Goal: Information Seeking & Learning: Find specific page/section

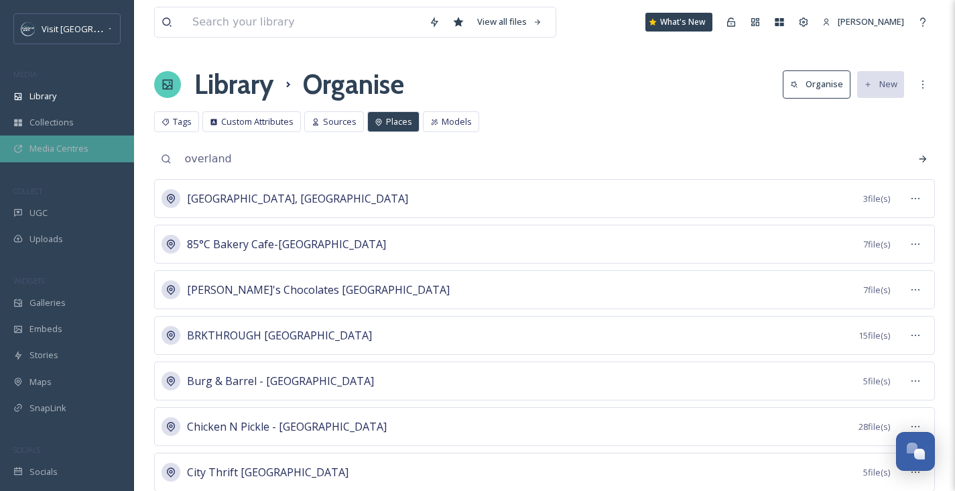
drag, startPoint x: 265, startPoint y: 159, endPoint x: 93, endPoint y: 137, distance: 172.9
paste input "[US_STATE][GEOGRAPHIC_DATA]"
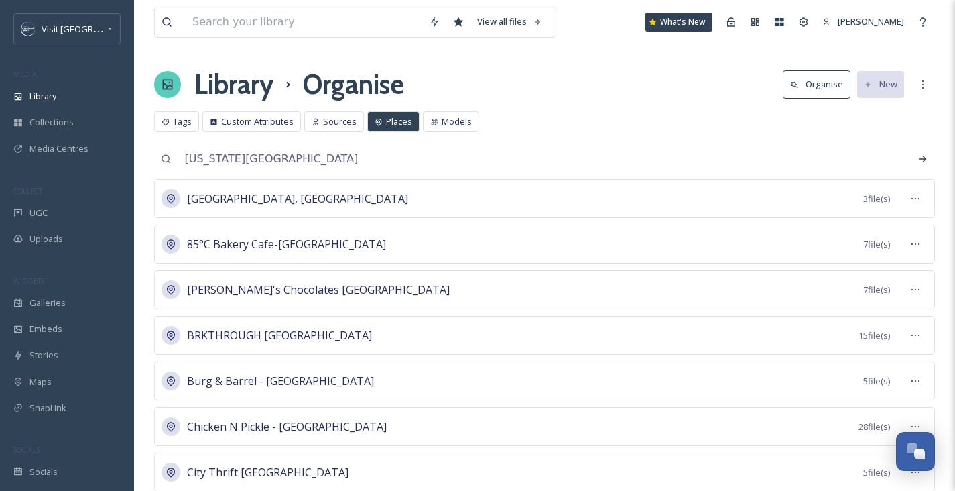
type input "[US_STATE][GEOGRAPHIC_DATA]"
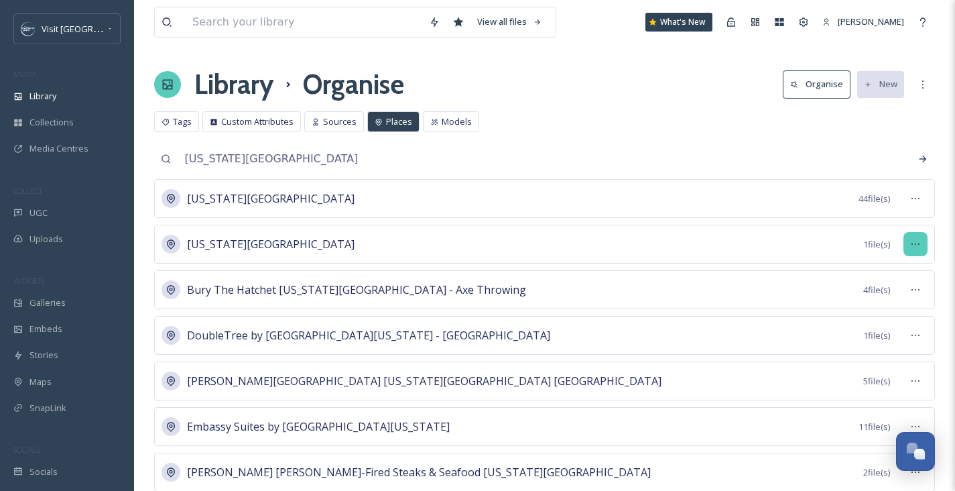
click at [918, 247] on icon at bounding box center [915, 244] width 11 height 11
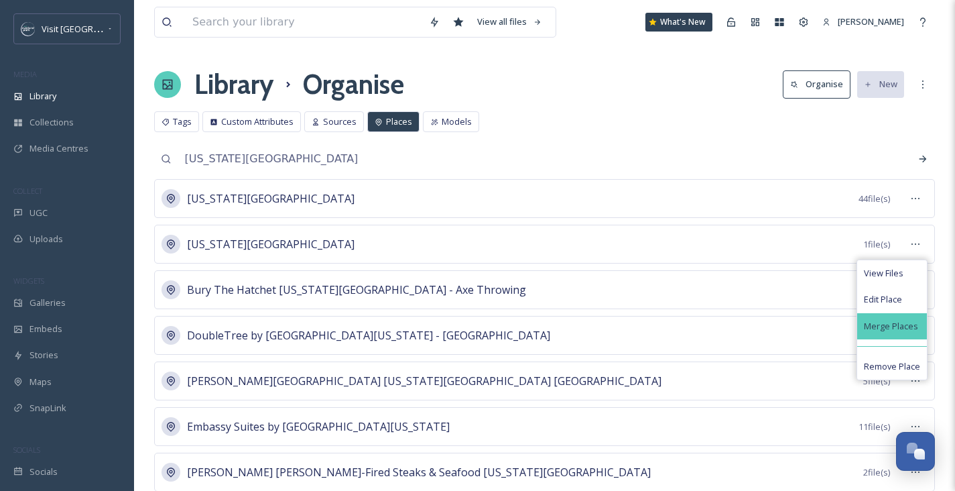
click at [894, 325] on span "Merge Places" at bounding box center [891, 326] width 54 height 13
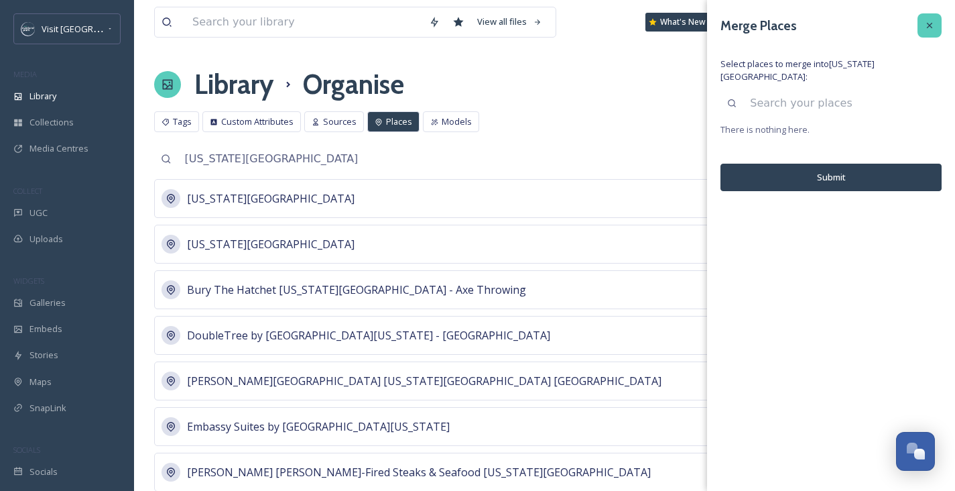
click at [937, 21] on div at bounding box center [930, 25] width 24 height 24
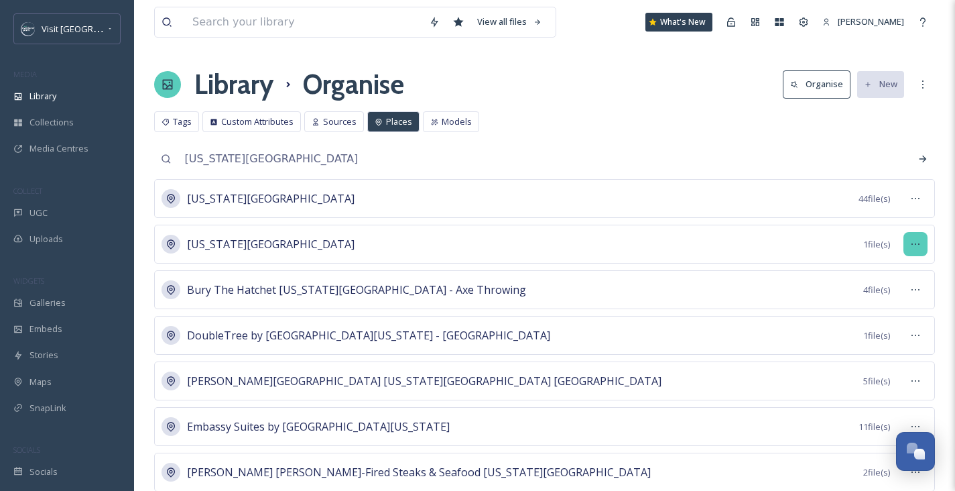
click at [918, 239] on icon at bounding box center [915, 244] width 11 height 11
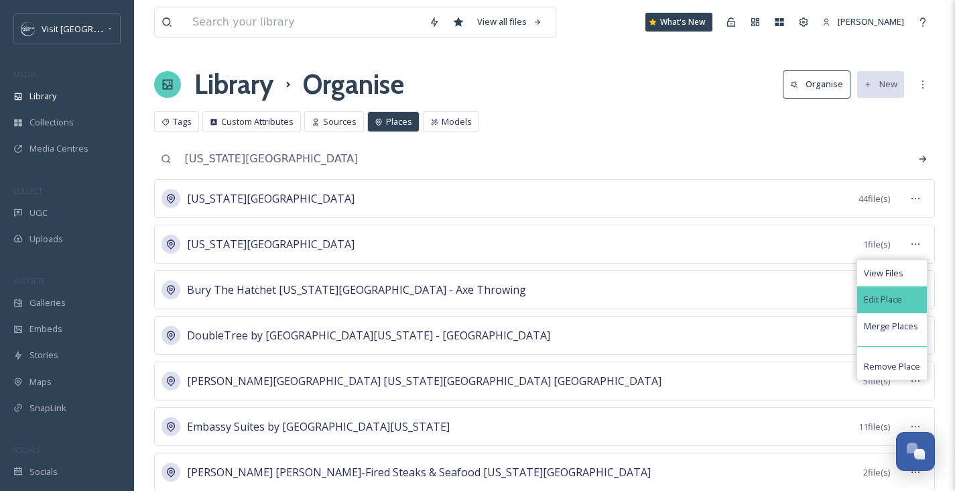
click at [889, 296] on span "Edit Place" at bounding box center [883, 299] width 38 height 13
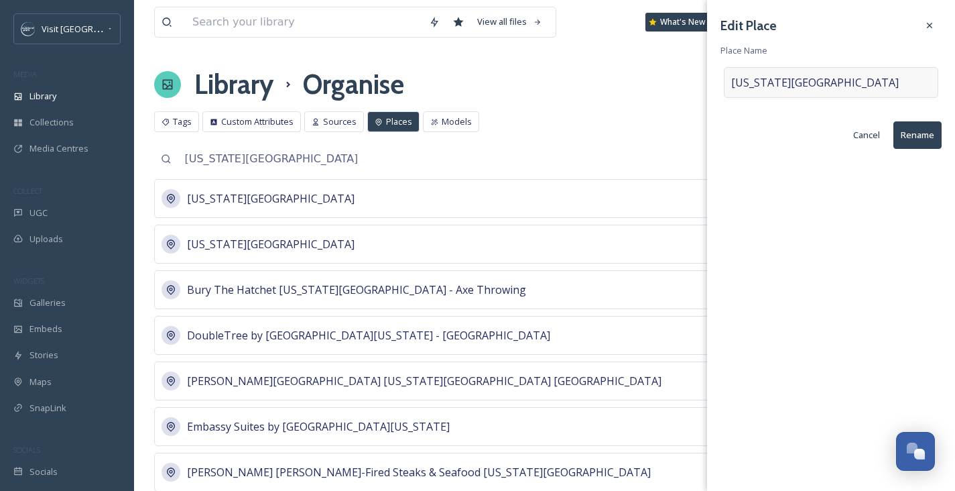
click at [733, 84] on span "[US_STATE][GEOGRAPHIC_DATA]" at bounding box center [815, 82] width 168 height 16
click at [736, 81] on input "[US_STATE][GEOGRAPHIC_DATA]" at bounding box center [831, 82] width 213 height 29
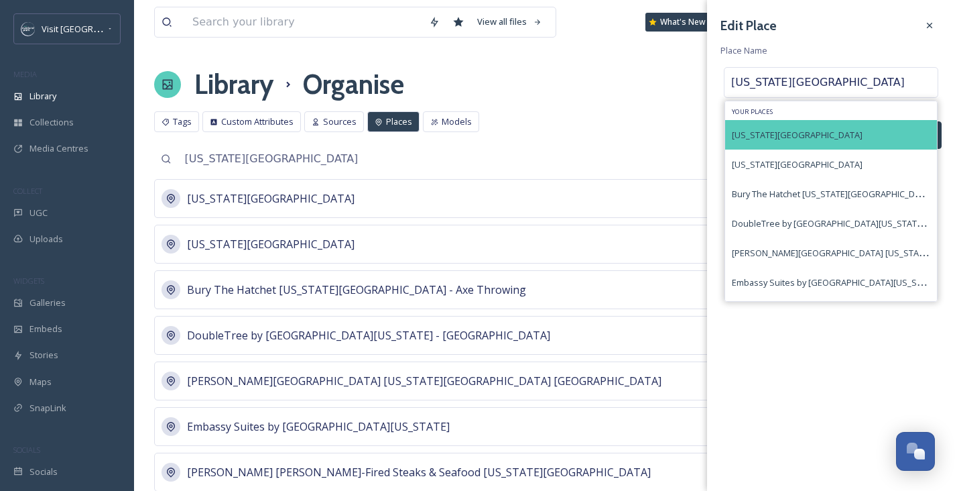
type input "[US_STATE][GEOGRAPHIC_DATA]"
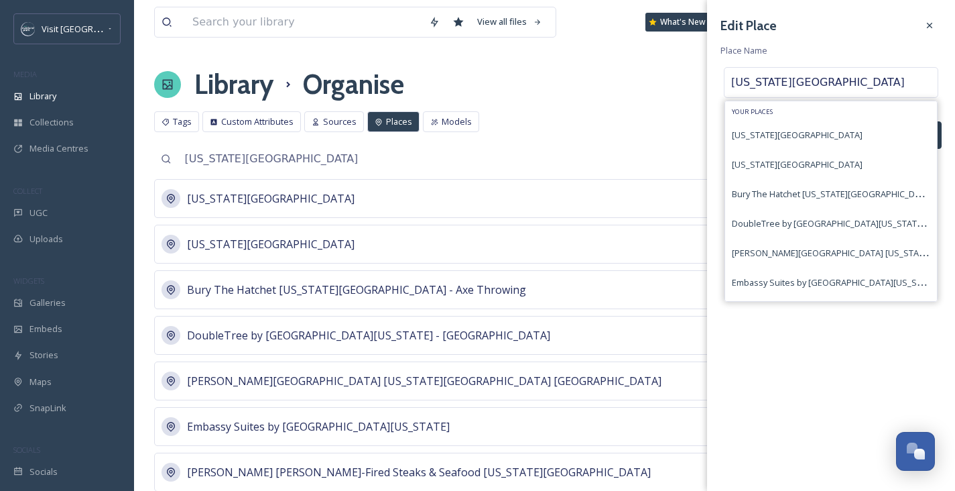
click at [812, 128] on div "[US_STATE][GEOGRAPHIC_DATA]" at bounding box center [831, 134] width 212 height 29
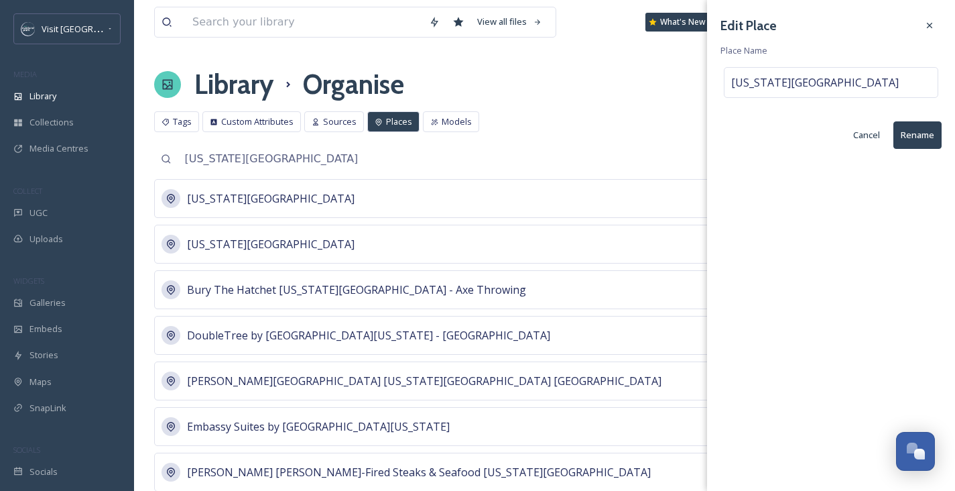
click at [911, 131] on button "Rename" at bounding box center [917, 134] width 48 height 27
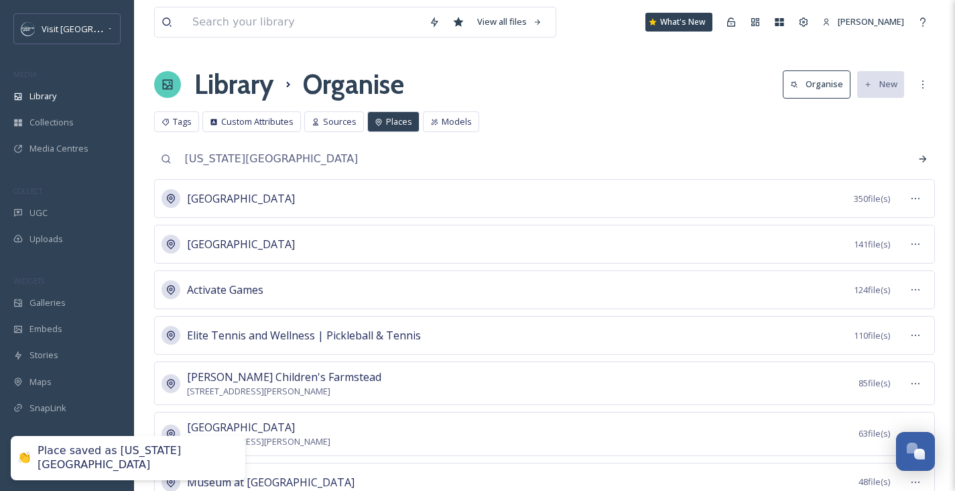
click at [269, 162] on input "[US_STATE][GEOGRAPHIC_DATA]" at bounding box center [556, 158] width 757 height 29
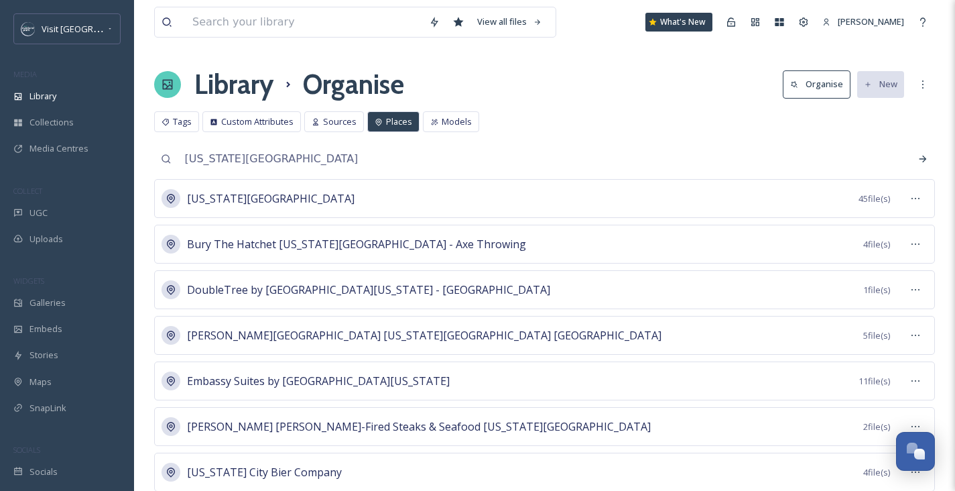
click at [349, 214] on div "[US_STATE] City 45 file(s)" at bounding box center [544, 198] width 781 height 39
drag, startPoint x: 281, startPoint y: 160, endPoint x: 48, endPoint y: 127, distance: 235.6
click at [48, 127] on div "Visit [GEOGRAPHIC_DATA] MEDIA Library Collections Media Centres COLLECT UGC Upl…" at bounding box center [477, 448] width 955 height 896
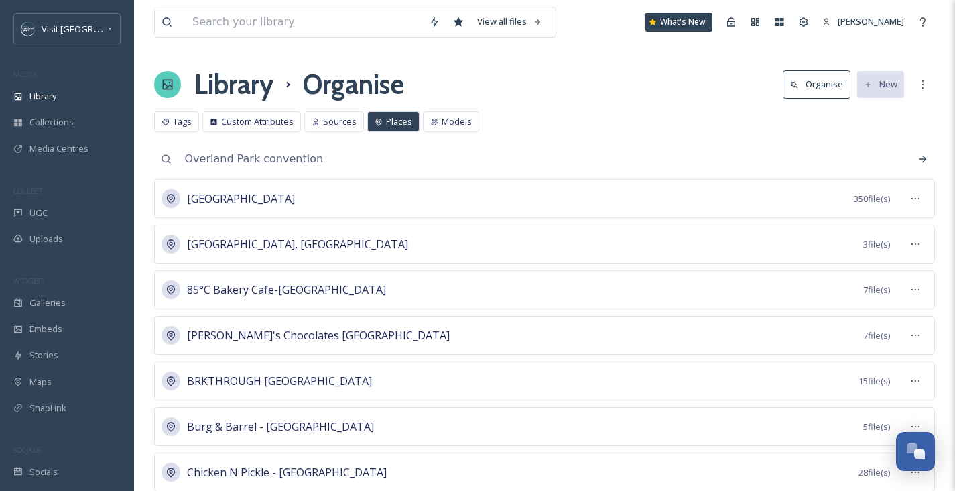
type input "Overland Park convention"
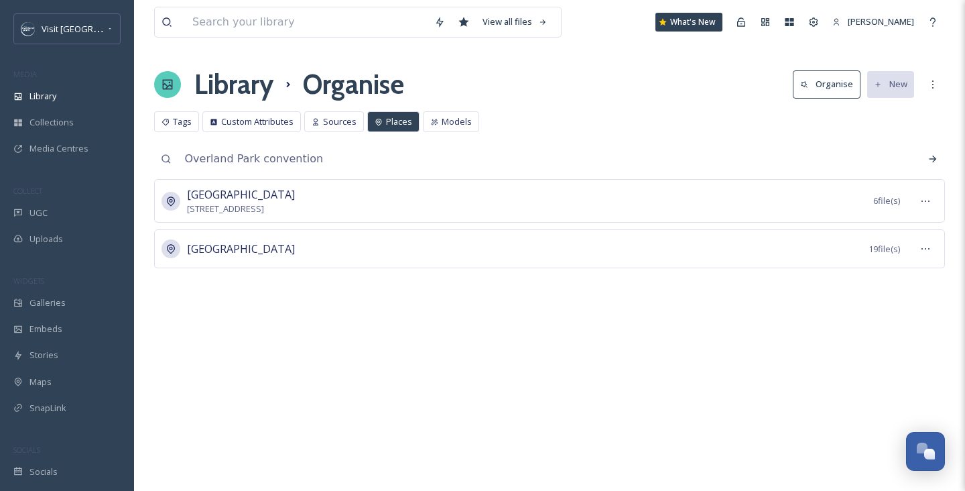
click at [355, 157] on input "Overland Park convention" at bounding box center [561, 158] width 767 height 29
click at [164, 118] on icon at bounding box center [166, 122] width 8 height 8
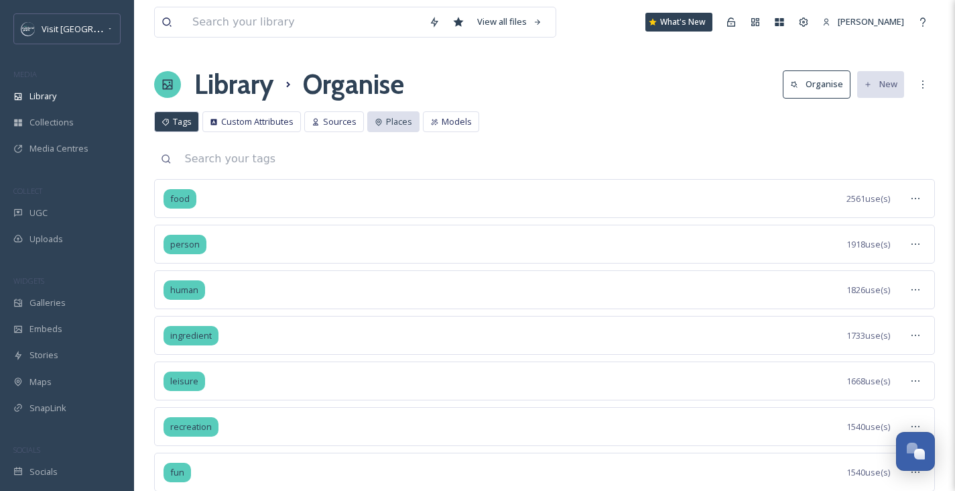
click at [399, 123] on span "Places" at bounding box center [399, 121] width 26 height 13
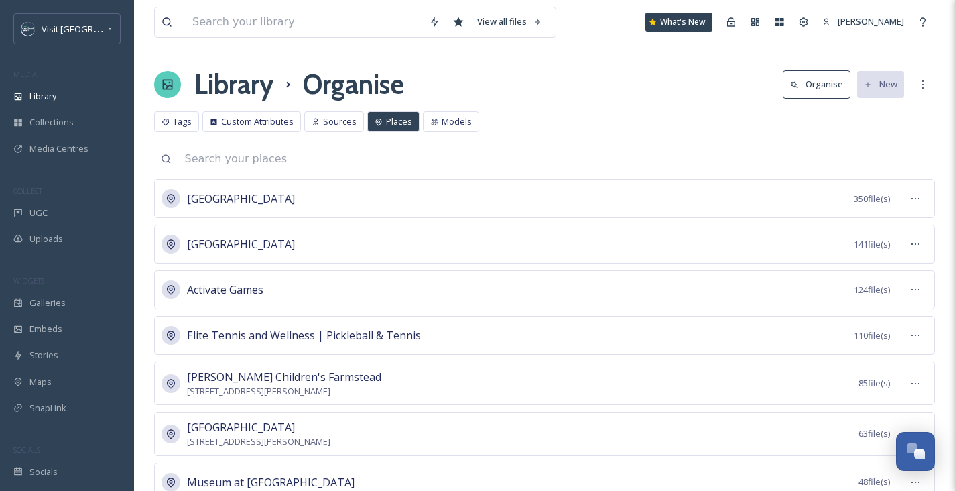
drag, startPoint x: 390, startPoint y: 156, endPoint x: 385, endPoint y: 164, distance: 9.1
click at [389, 158] on input at bounding box center [556, 158] width 757 height 29
click at [383, 165] on input at bounding box center [556, 158] width 757 height 29
type input "overland park convention"
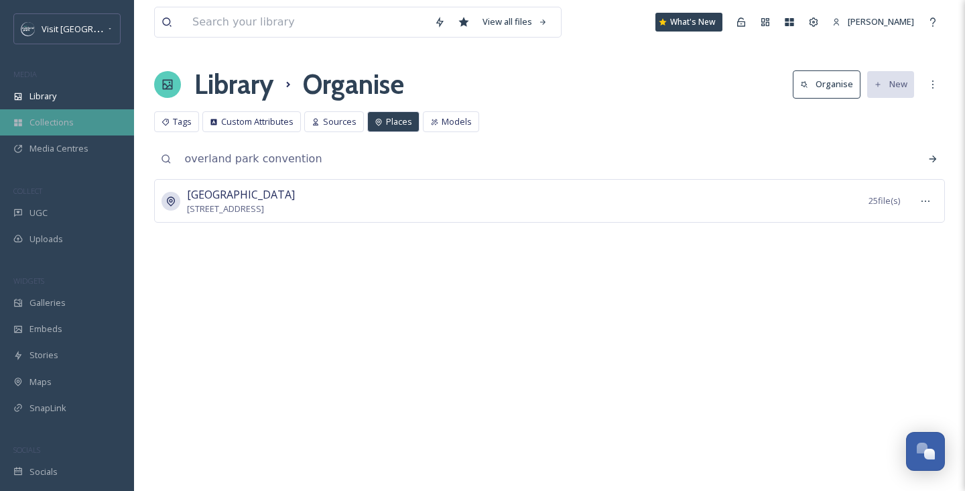
drag, startPoint x: 269, startPoint y: 147, endPoint x: 11, endPoint y: 109, distance: 260.8
click at [48, 111] on div "Visit [GEOGRAPHIC_DATA] MEDIA Library Collections Media Centres COLLECT UGC Upl…" at bounding box center [482, 245] width 965 height 491
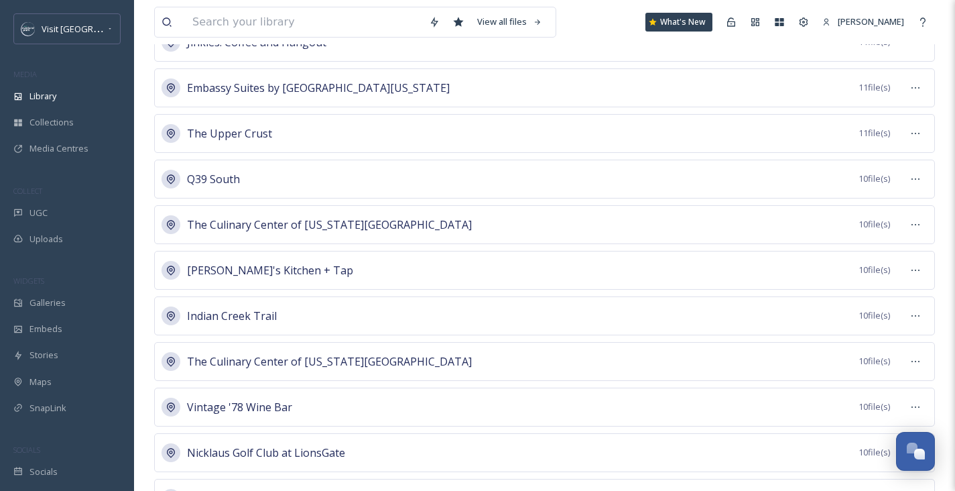
scroll to position [1973, 0]
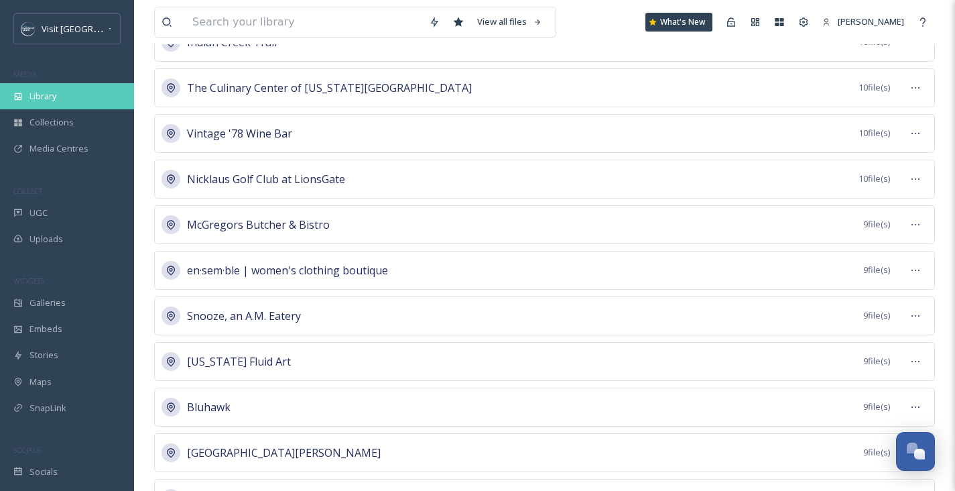
click at [72, 86] on div "Library" at bounding box center [67, 96] width 134 height 26
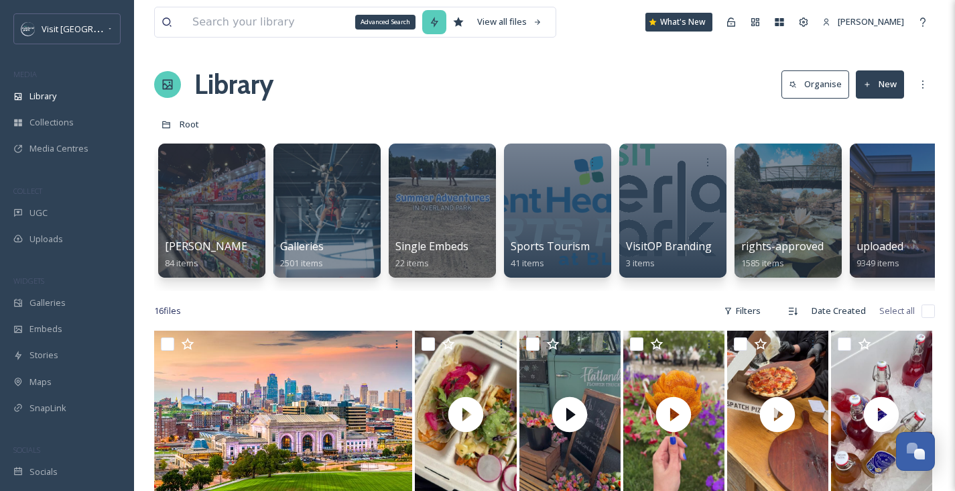
click at [429, 23] on icon at bounding box center [434, 22] width 11 height 11
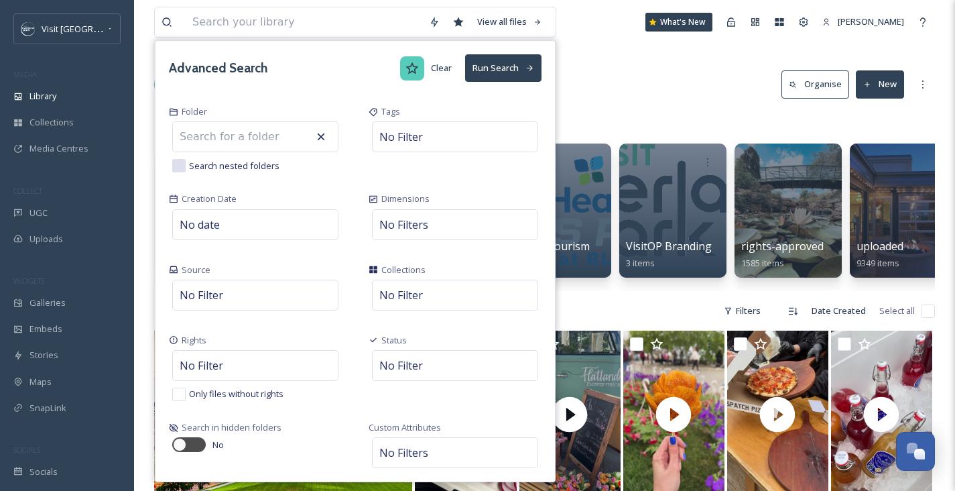
click at [406, 68] on icon at bounding box center [412, 68] width 13 height 13
click at [510, 72] on button "Run Search" at bounding box center [503, 67] width 76 height 27
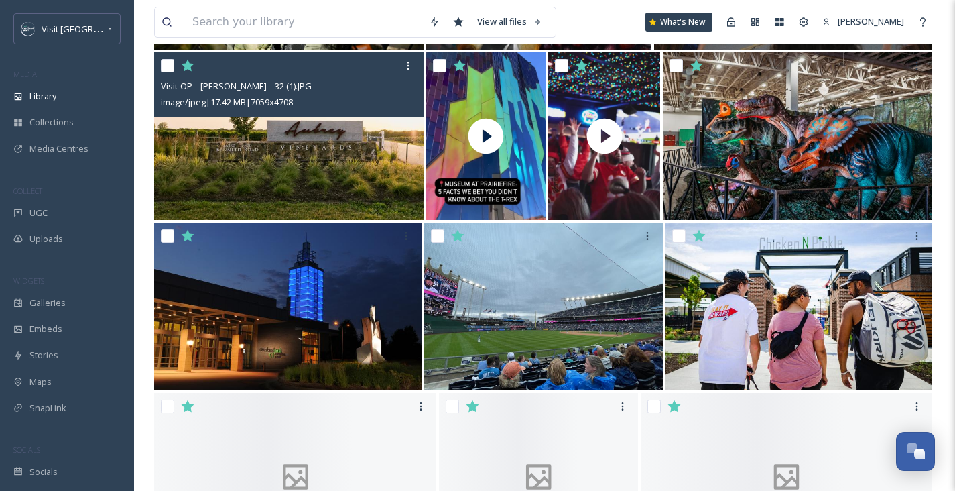
scroll to position [625, 0]
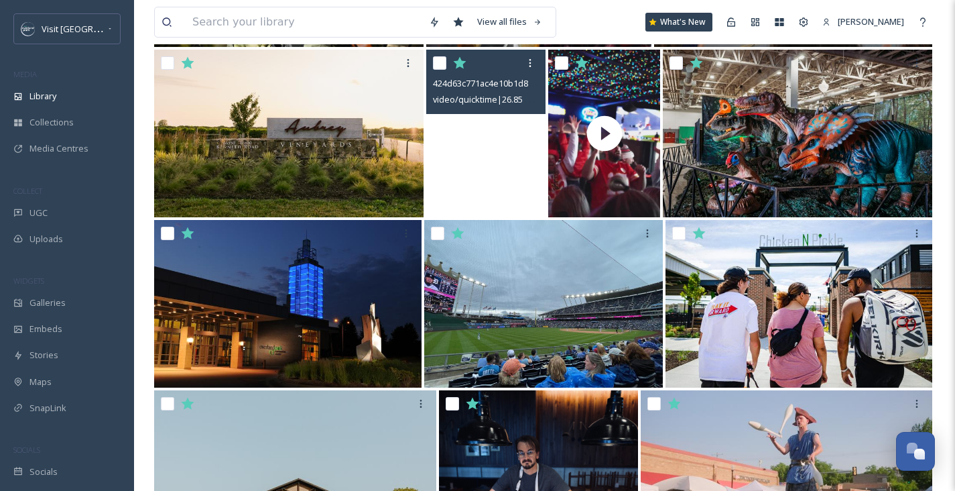
click at [503, 147] on video "424d63c771ac4e10b1d856c3b1469a53.mov" at bounding box center [485, 134] width 119 height 168
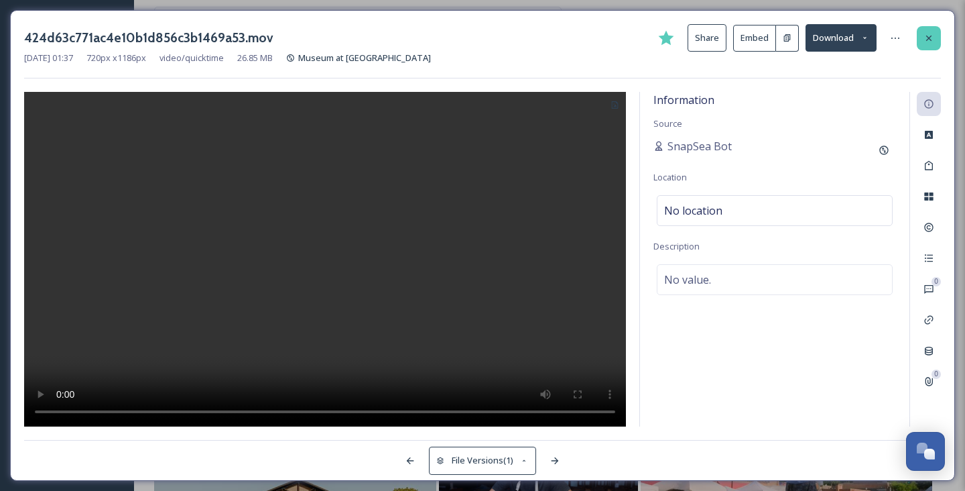
click at [931, 44] on div at bounding box center [929, 38] width 24 height 24
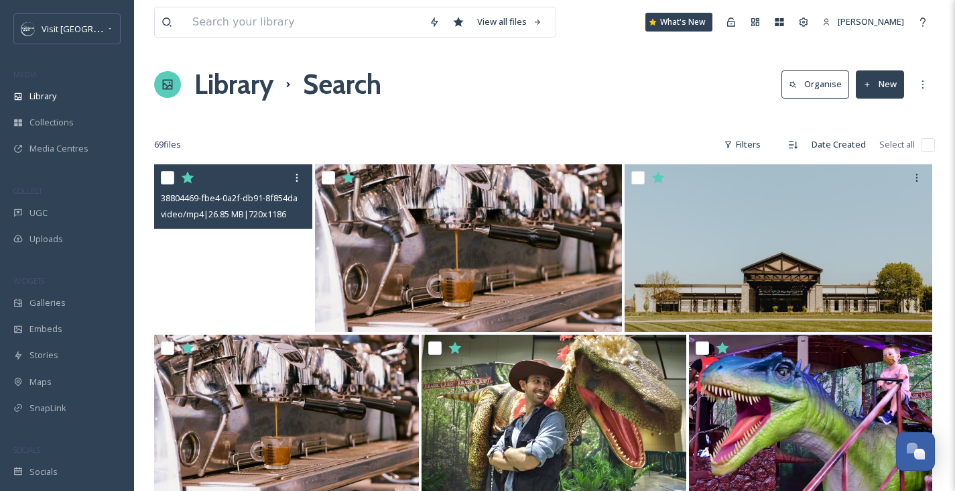
click at [214, 255] on video "38804469-fbe4-0a2f-db91-8f854da9ab3c.mov" at bounding box center [233, 248] width 158 height 168
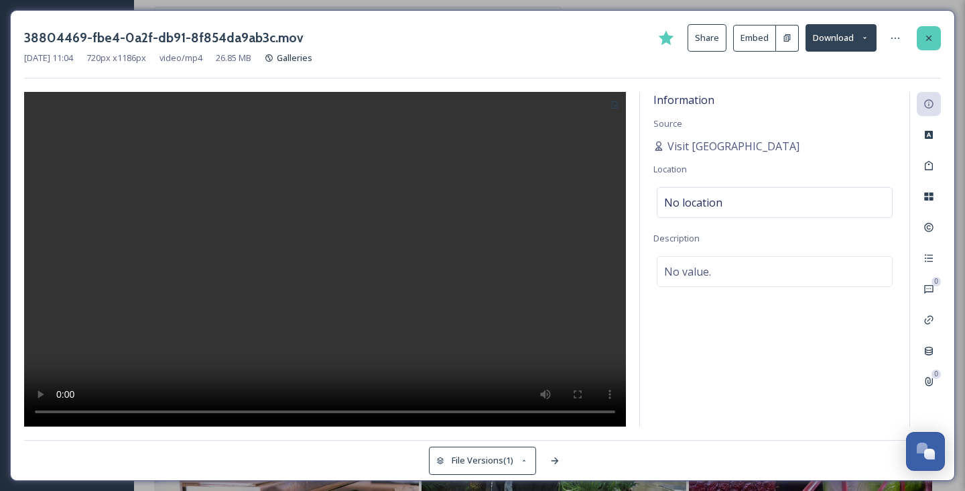
click at [930, 41] on icon at bounding box center [929, 38] width 11 height 11
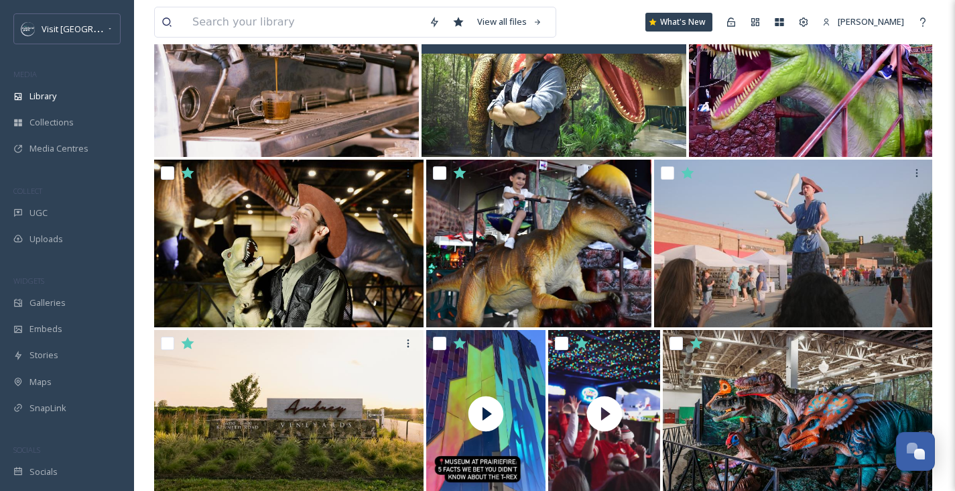
scroll to position [222, 0]
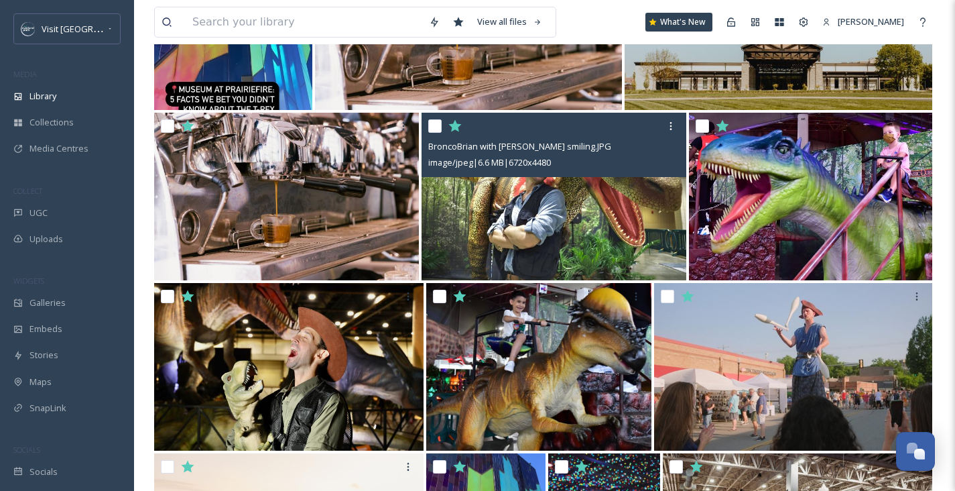
click at [532, 237] on img at bounding box center [554, 197] width 265 height 168
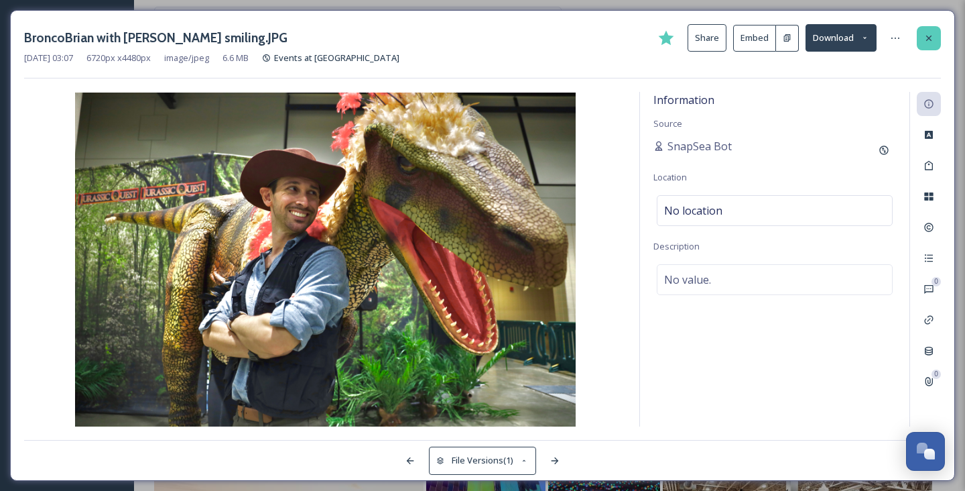
click at [926, 42] on icon at bounding box center [929, 38] width 11 height 11
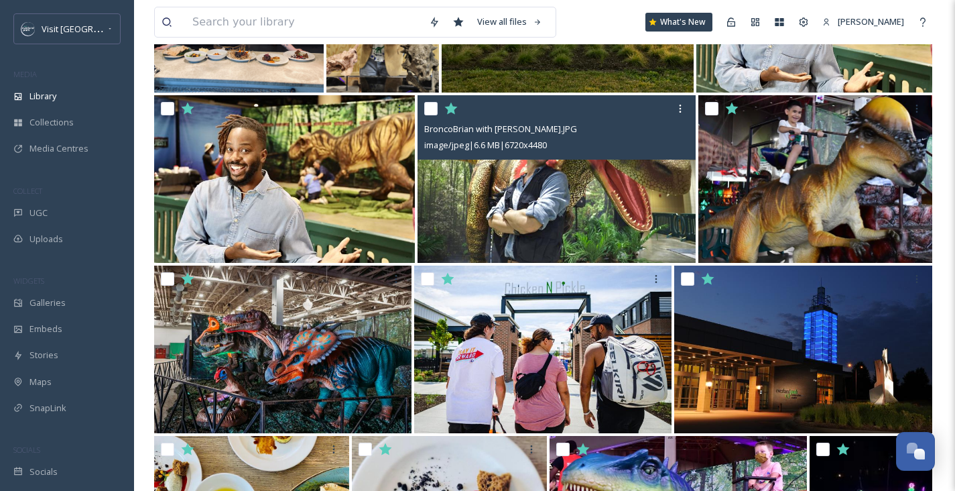
scroll to position [1263, 0]
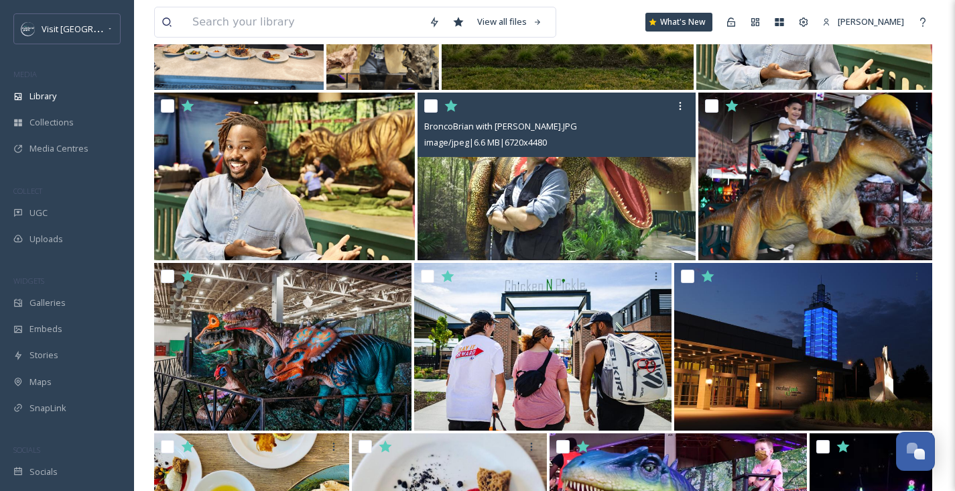
click at [576, 208] on img at bounding box center [556, 176] width 277 height 168
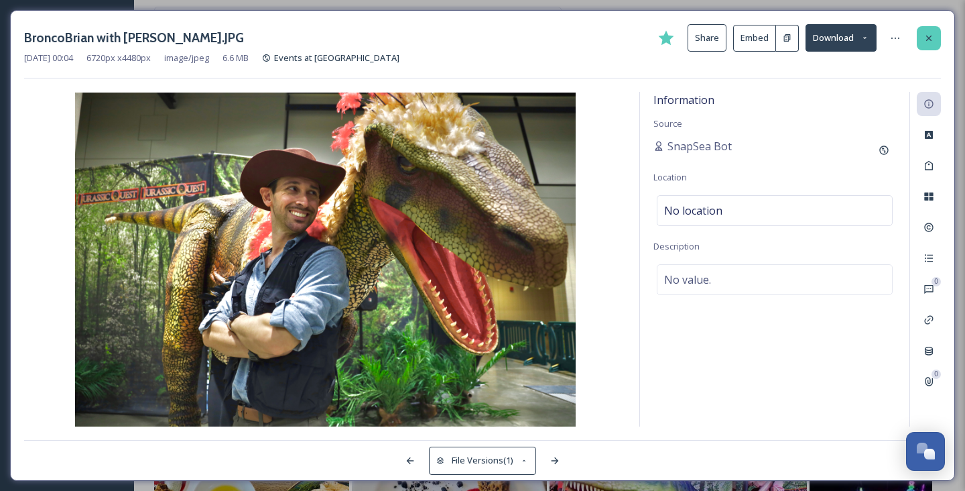
click at [938, 40] on div at bounding box center [929, 38] width 24 height 24
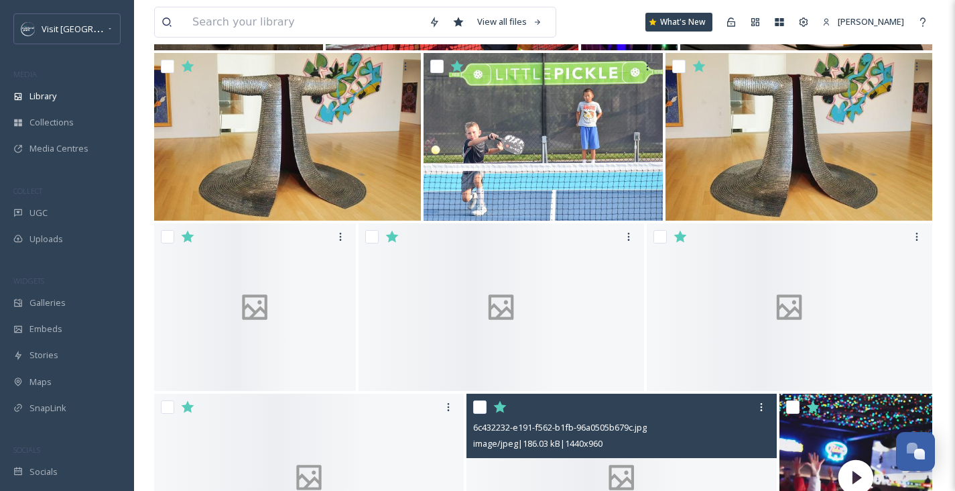
scroll to position [3095, 0]
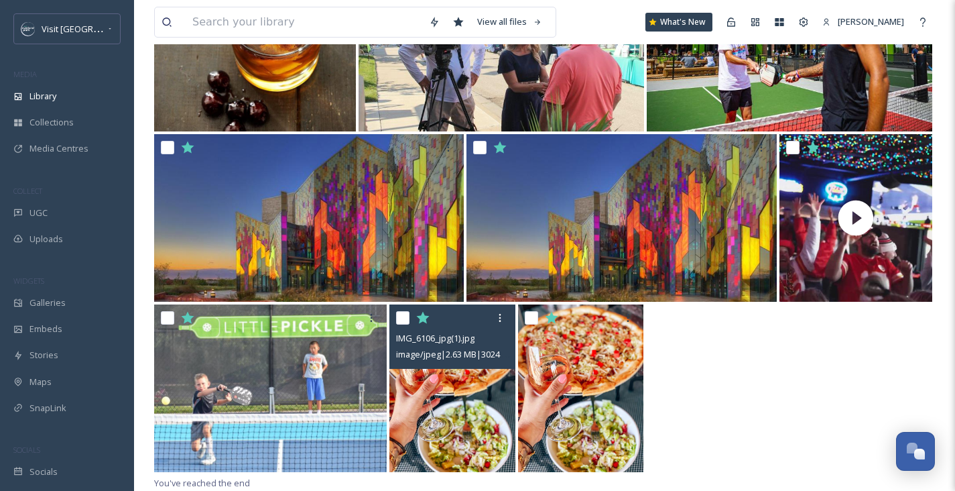
click at [442, 377] on img at bounding box center [452, 388] width 126 height 168
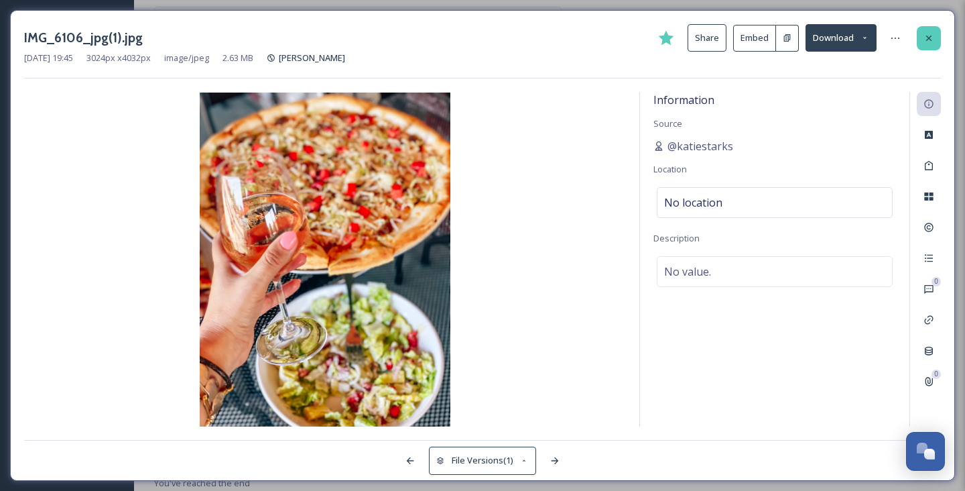
click at [928, 42] on icon at bounding box center [929, 38] width 11 height 11
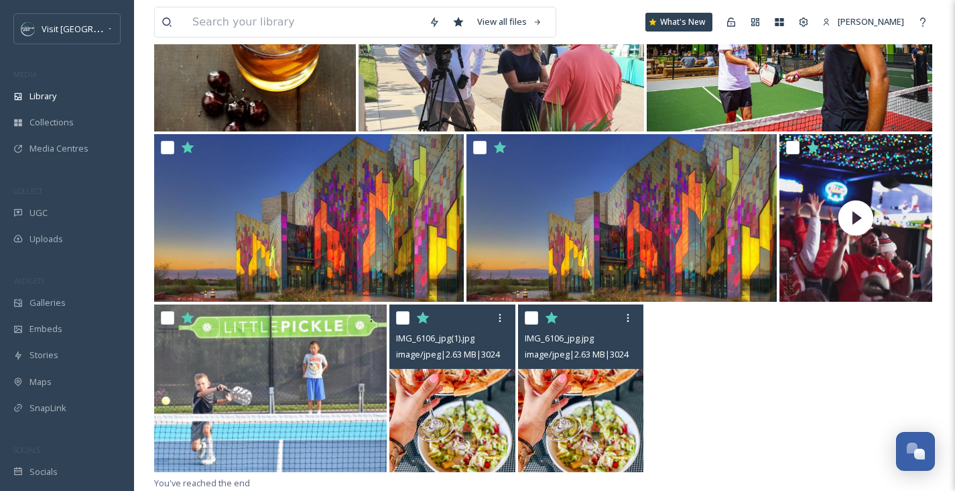
click at [567, 408] on img at bounding box center [581, 388] width 126 height 168
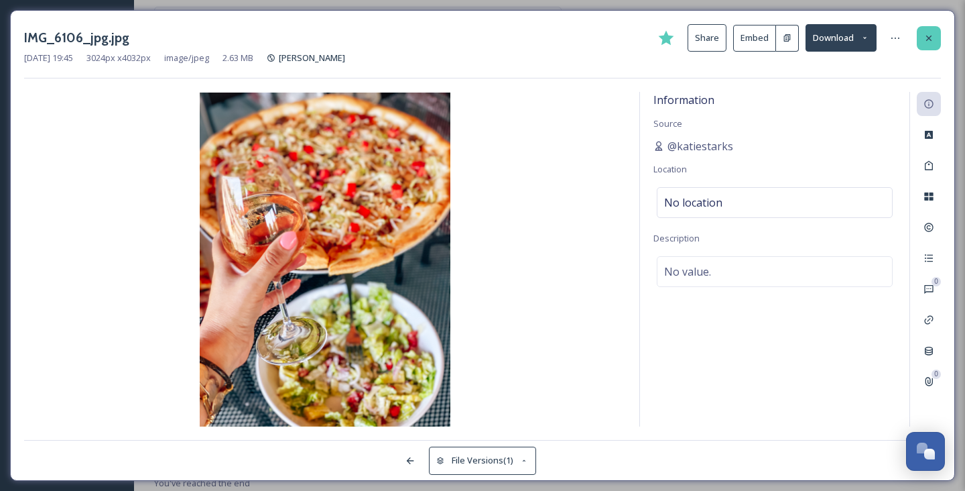
click at [920, 36] on div at bounding box center [929, 38] width 24 height 24
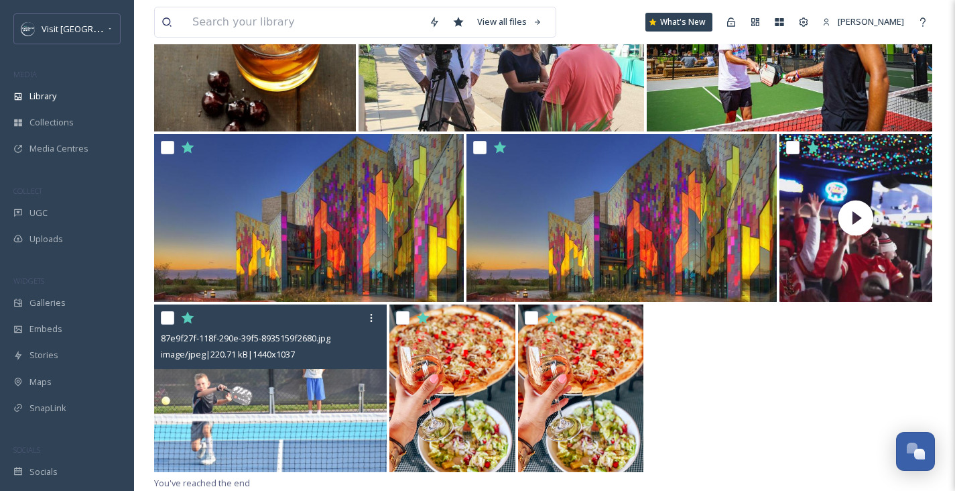
click at [322, 408] on img at bounding box center [270, 388] width 233 height 168
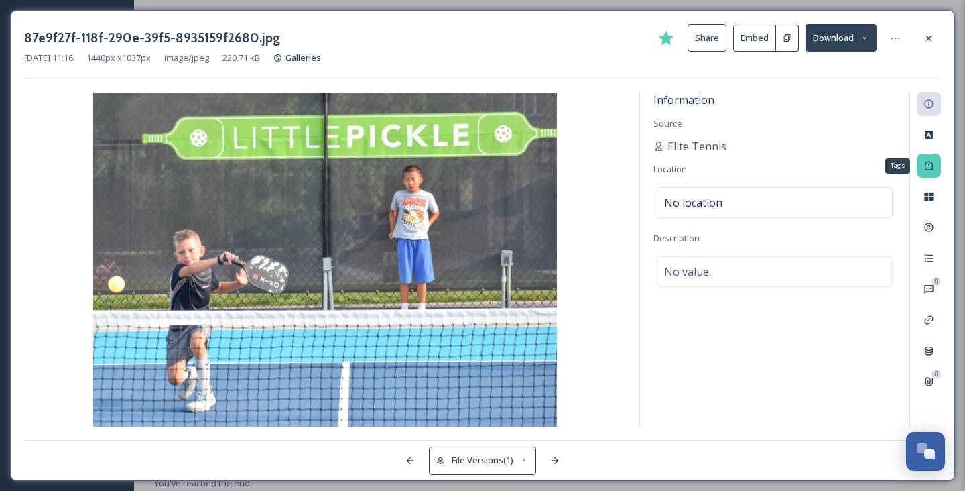
click at [935, 174] on div "Tags" at bounding box center [929, 165] width 24 height 24
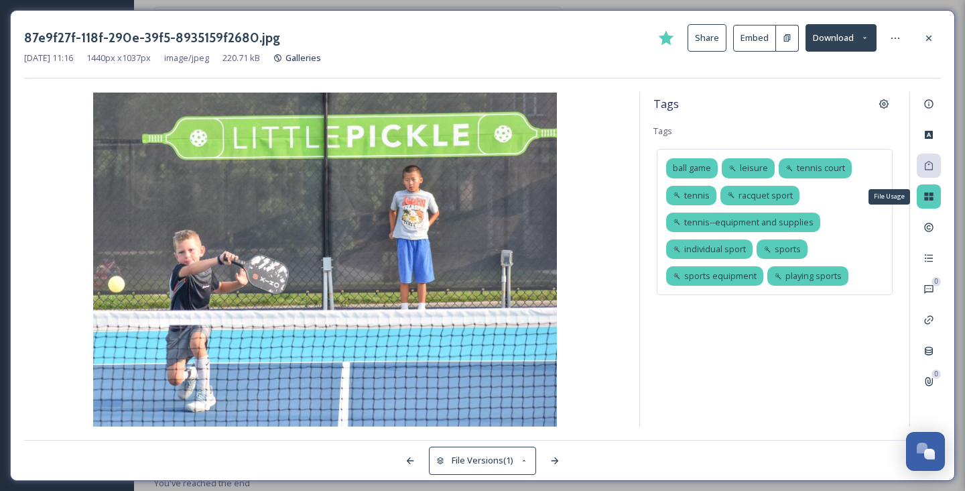
click at [929, 186] on div "File Usage" at bounding box center [929, 196] width 24 height 24
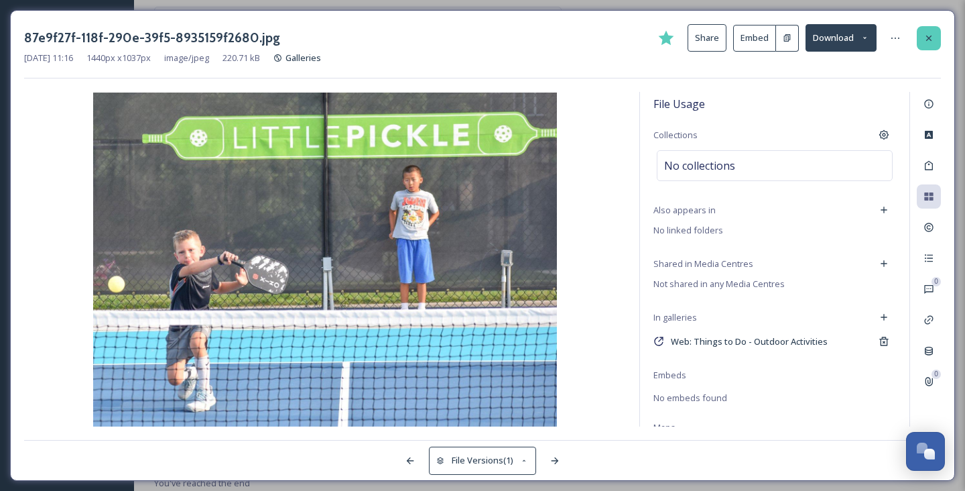
click at [938, 44] on div at bounding box center [929, 38] width 24 height 24
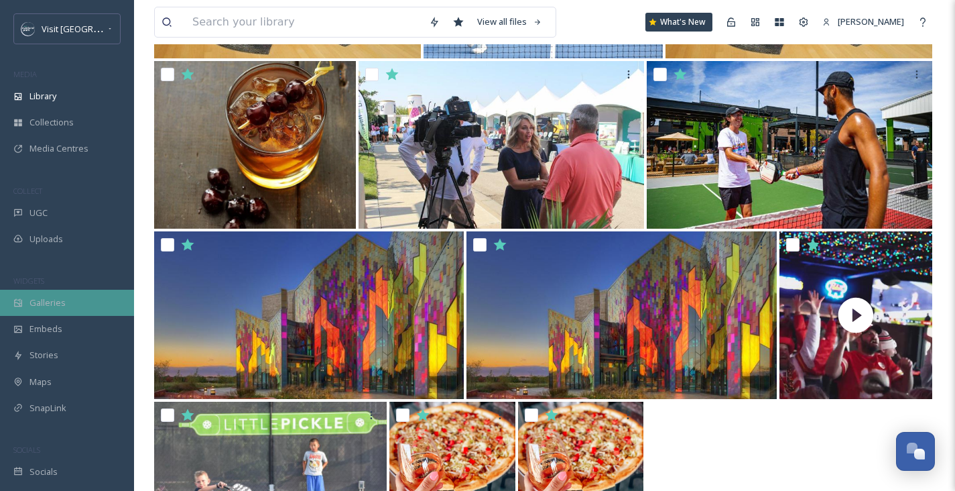
scroll to position [2990, 0]
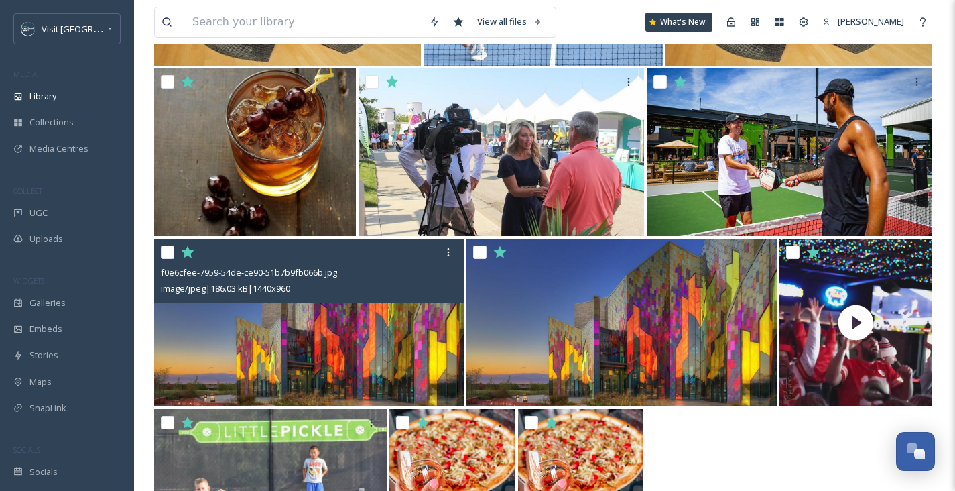
click at [342, 337] on img at bounding box center [309, 323] width 310 height 168
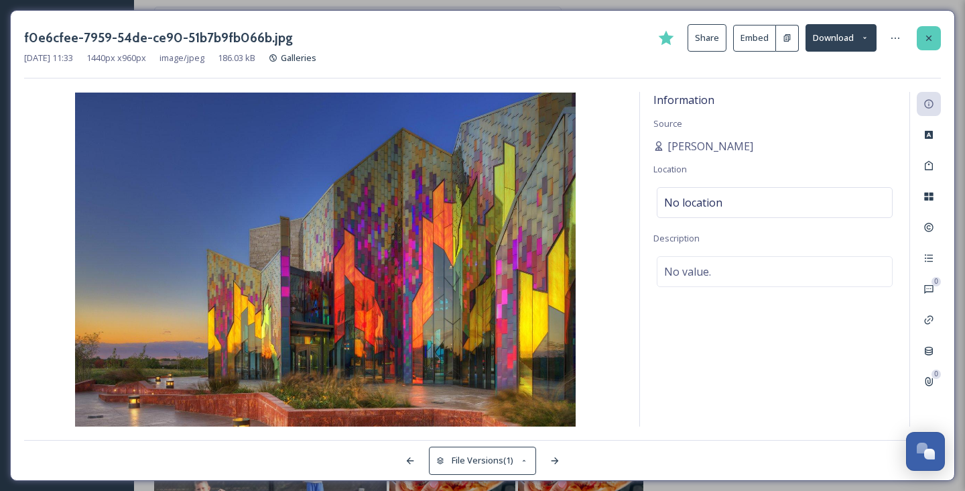
click at [932, 37] on icon at bounding box center [929, 38] width 11 height 11
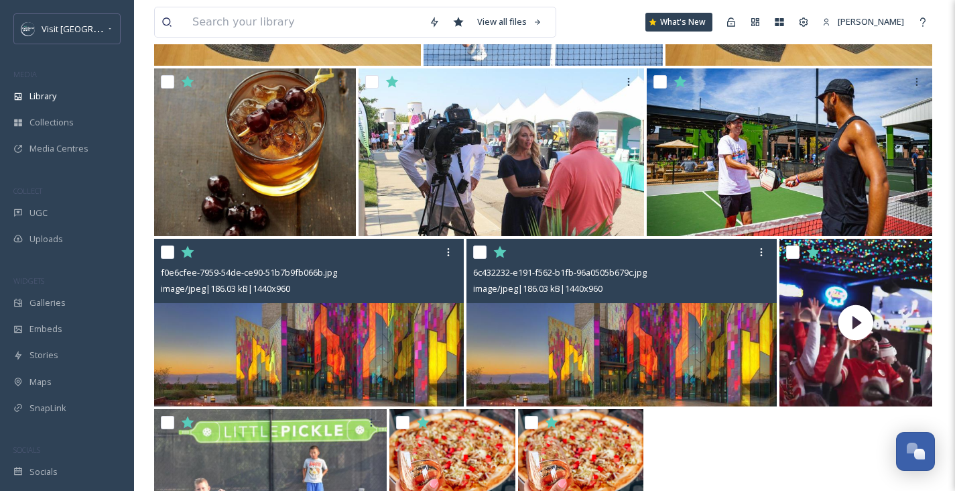
click at [639, 381] on img at bounding box center [622, 323] width 310 height 168
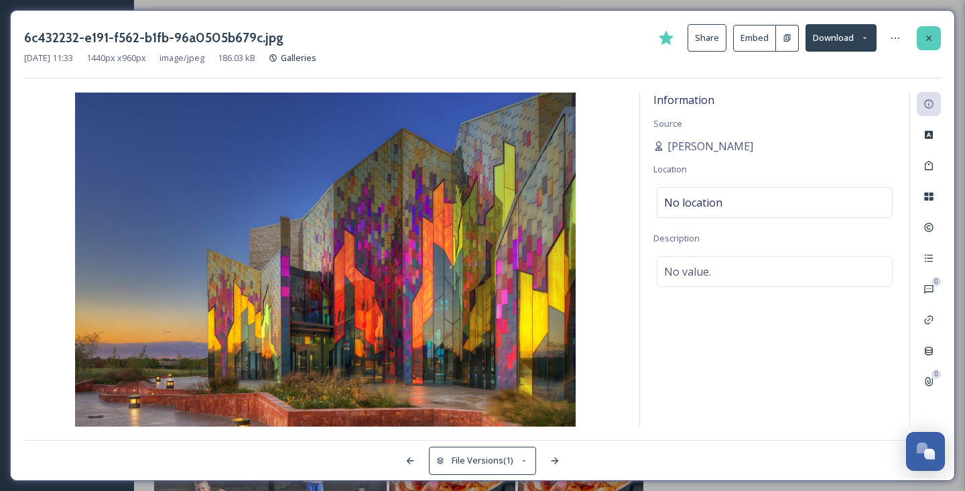
click at [928, 32] on div at bounding box center [929, 38] width 24 height 24
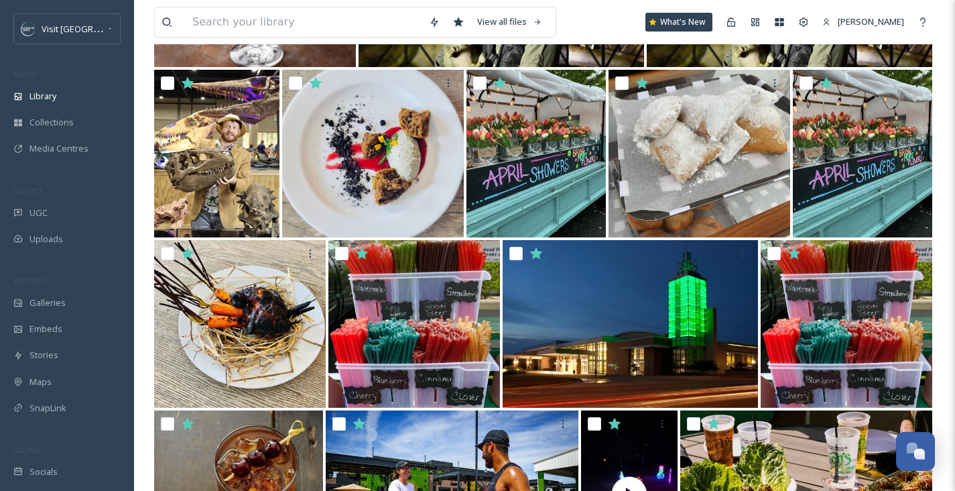
scroll to position [2304, 0]
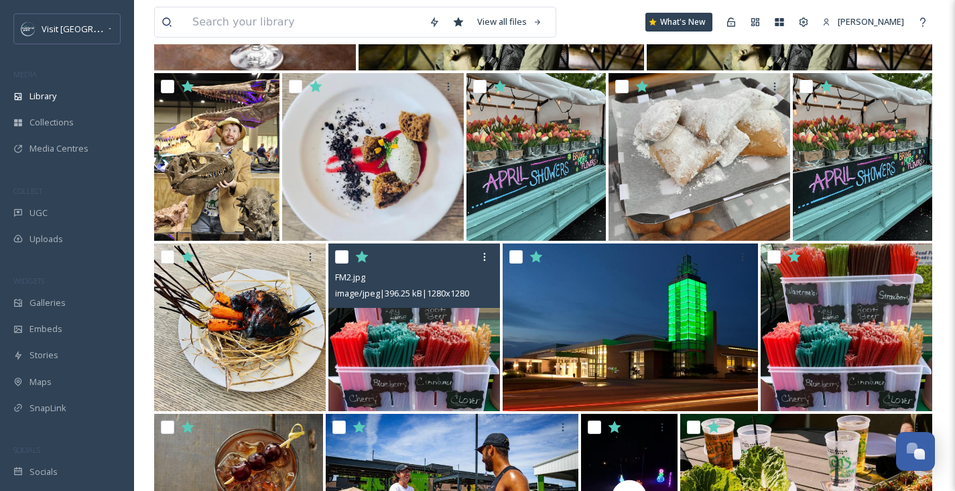
click at [362, 353] on img at bounding box center [414, 327] width 172 height 168
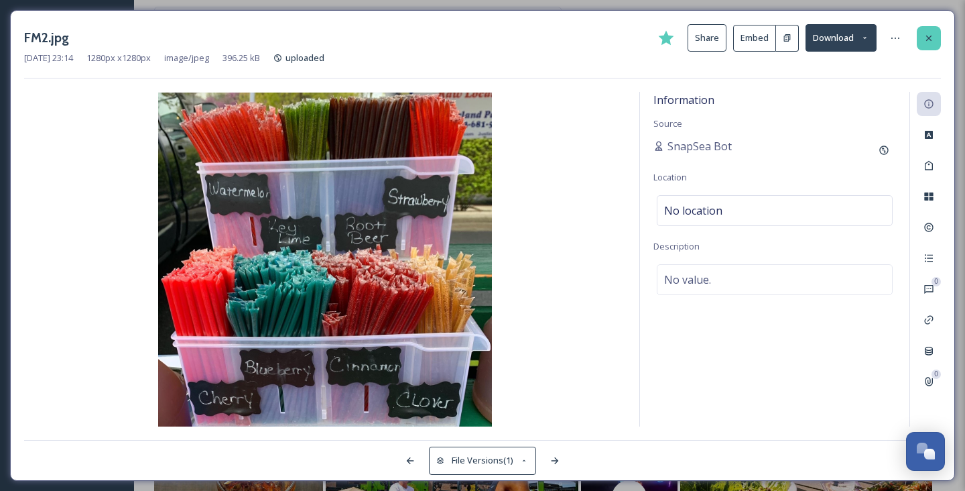
click at [926, 40] on icon at bounding box center [929, 38] width 11 height 11
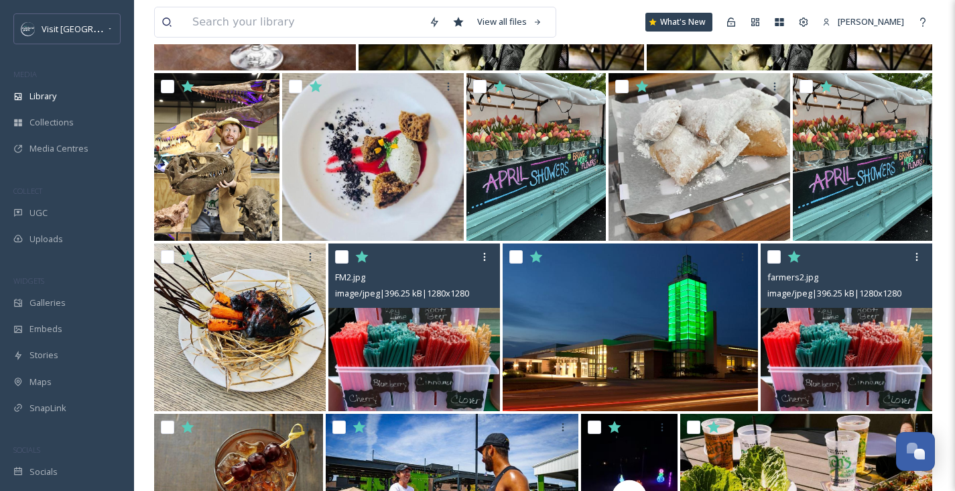
click at [830, 351] on img at bounding box center [847, 327] width 172 height 168
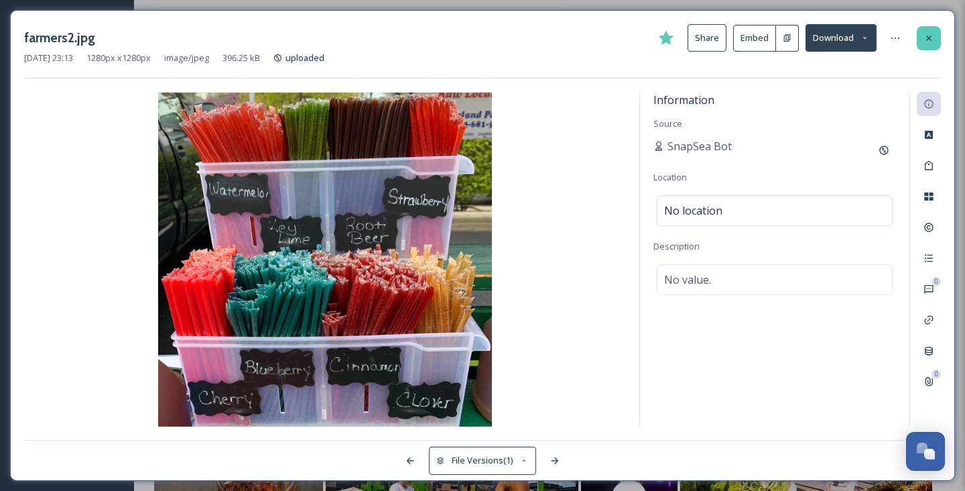
click at [920, 41] on div at bounding box center [929, 38] width 24 height 24
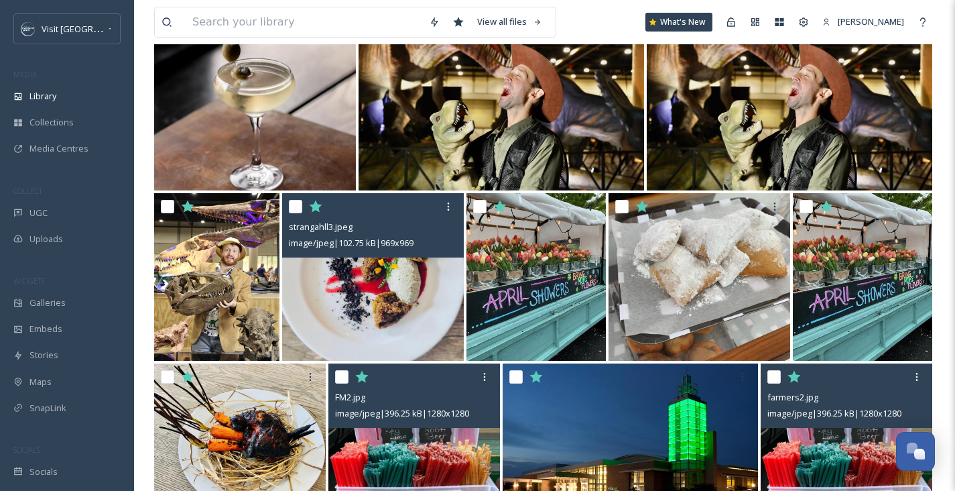
scroll to position [1564, 0]
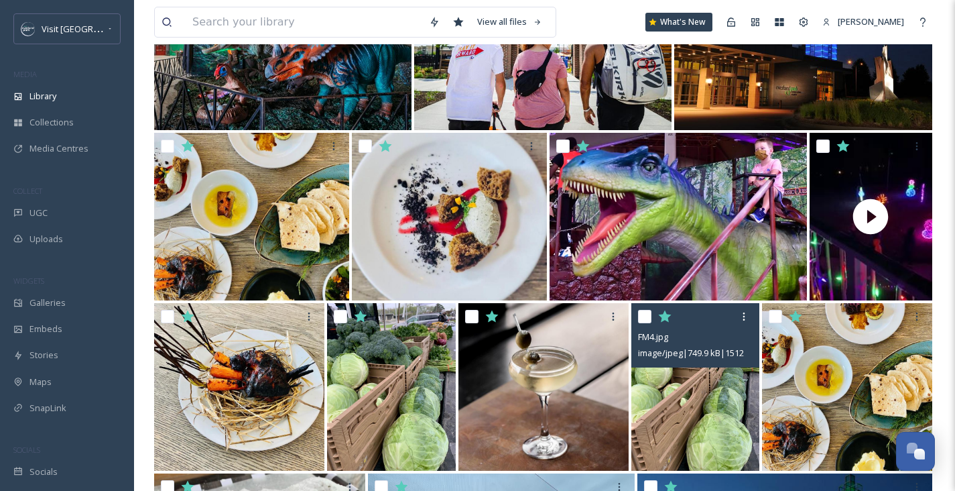
click at [732, 406] on img at bounding box center [695, 387] width 129 height 168
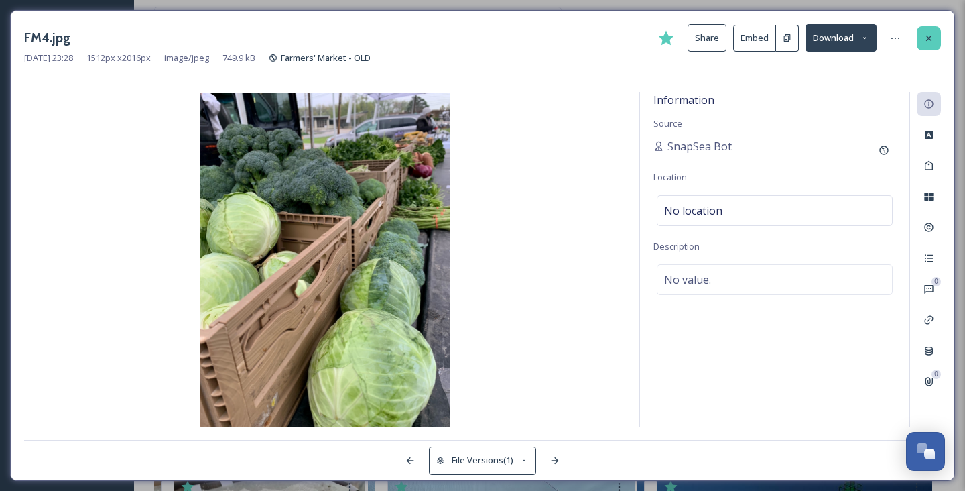
click at [932, 38] on icon at bounding box center [929, 38] width 11 height 11
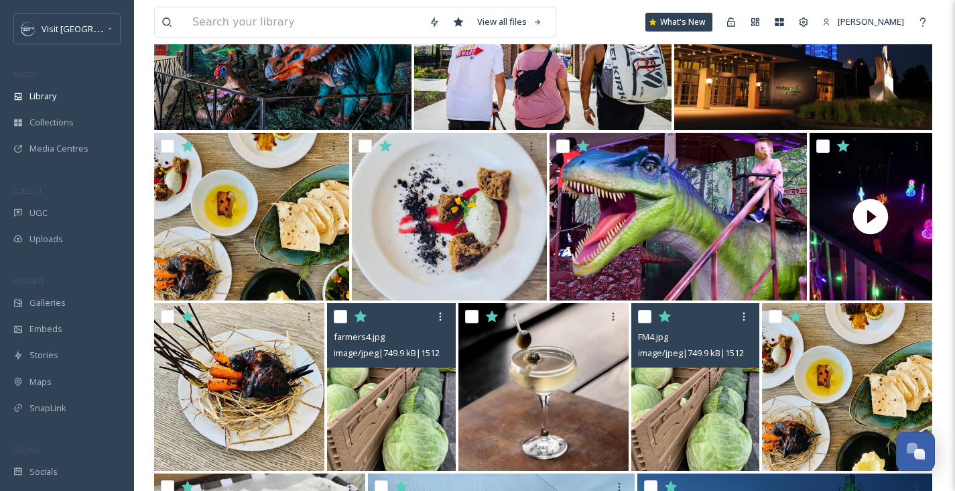
click at [386, 398] on img at bounding box center [391, 387] width 129 height 168
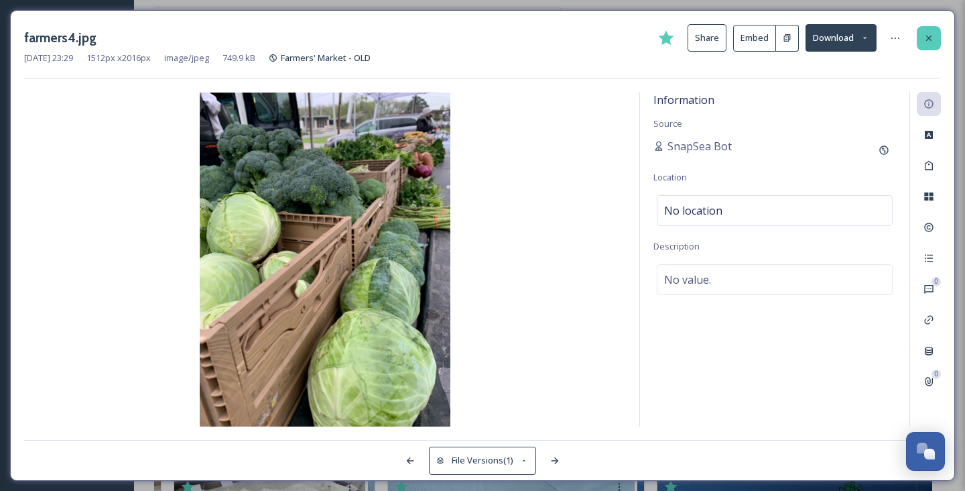
click at [928, 39] on icon at bounding box center [928, 37] width 5 height 5
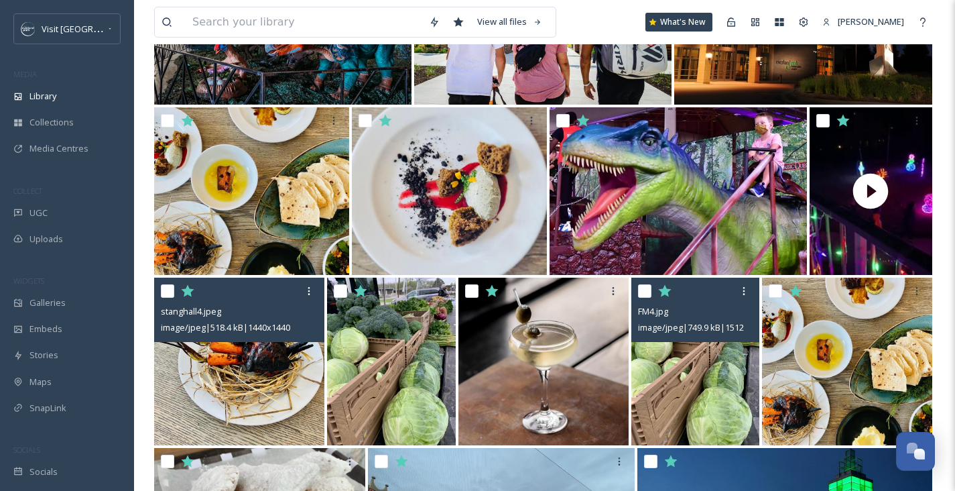
scroll to position [2231, 0]
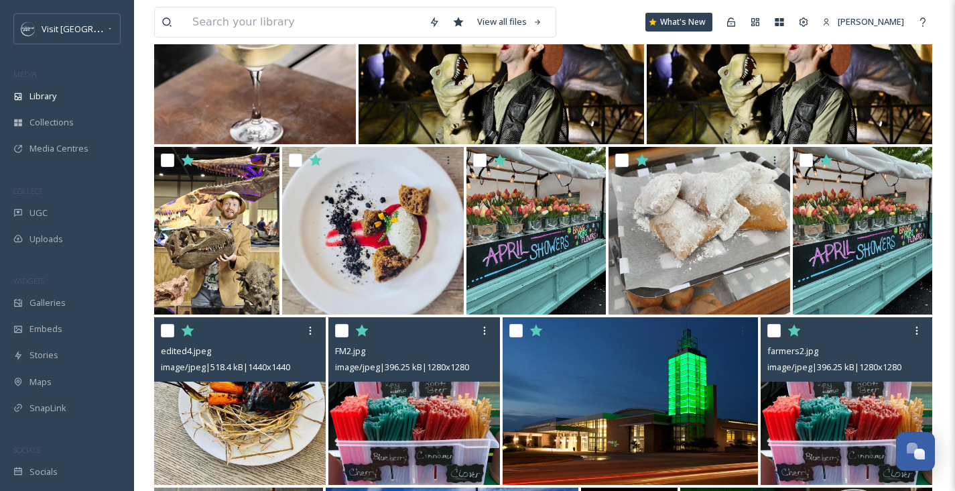
click at [260, 396] on img at bounding box center [240, 401] width 172 height 168
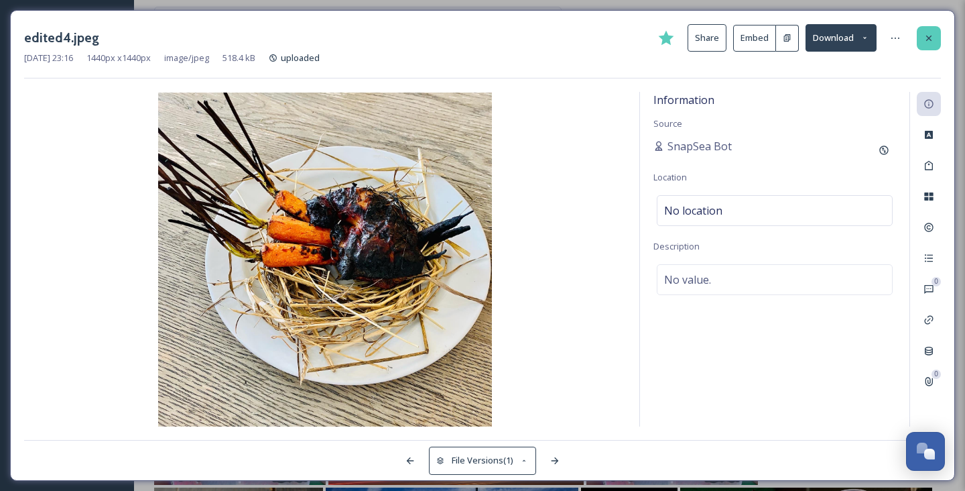
click at [933, 36] on icon at bounding box center [929, 38] width 11 height 11
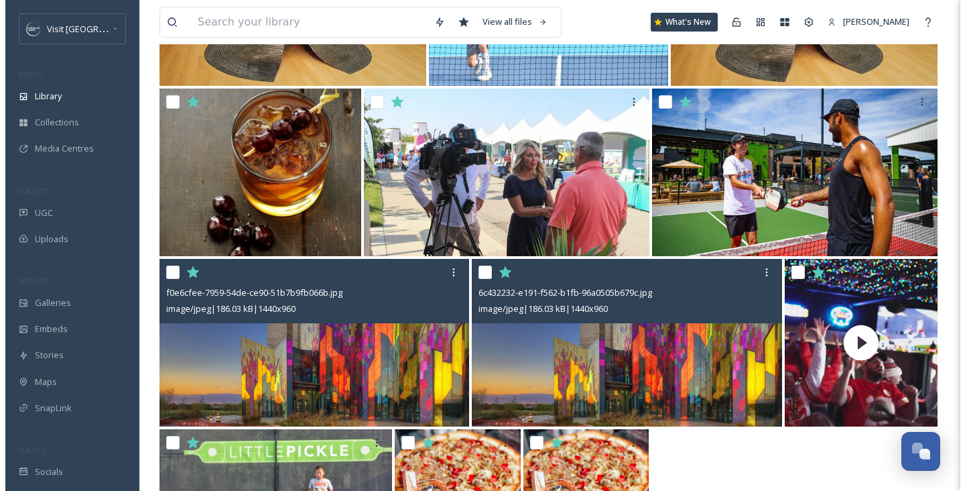
scroll to position [3095, 0]
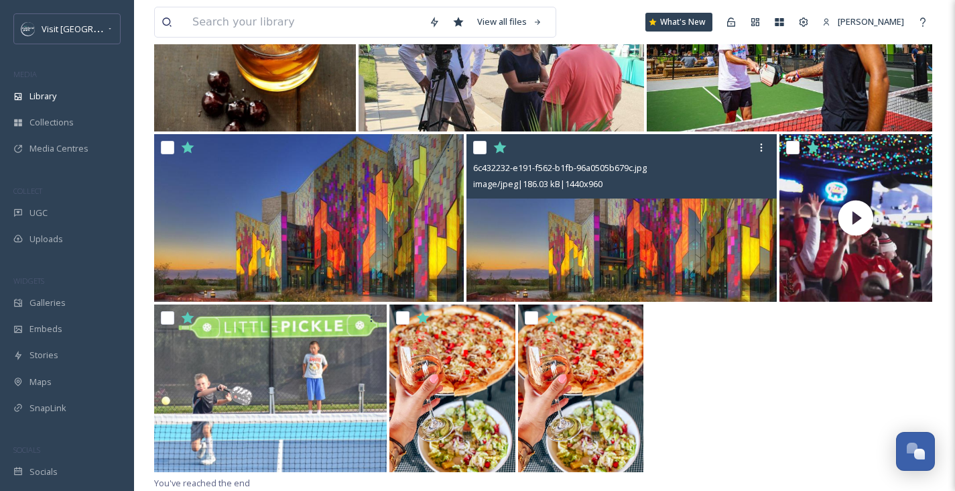
click at [635, 275] on img at bounding box center [622, 218] width 310 height 168
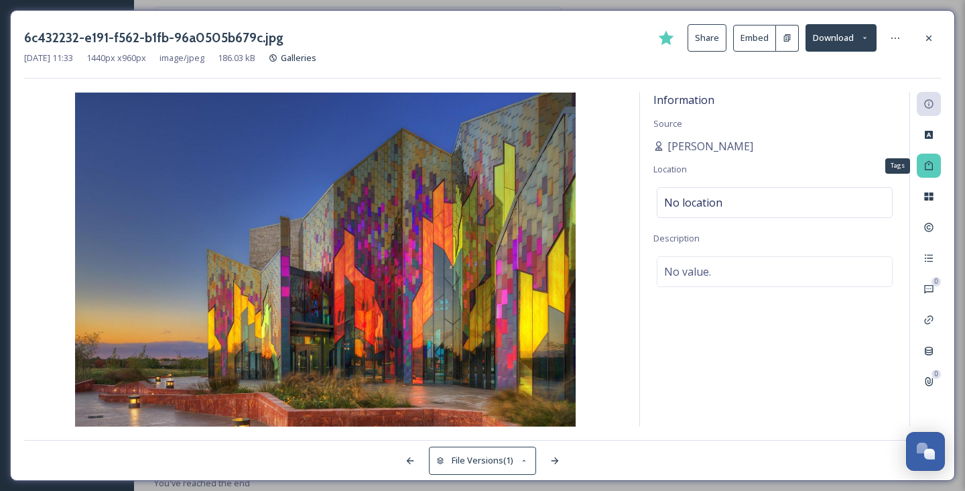
click at [932, 166] on icon at bounding box center [929, 165] width 11 height 11
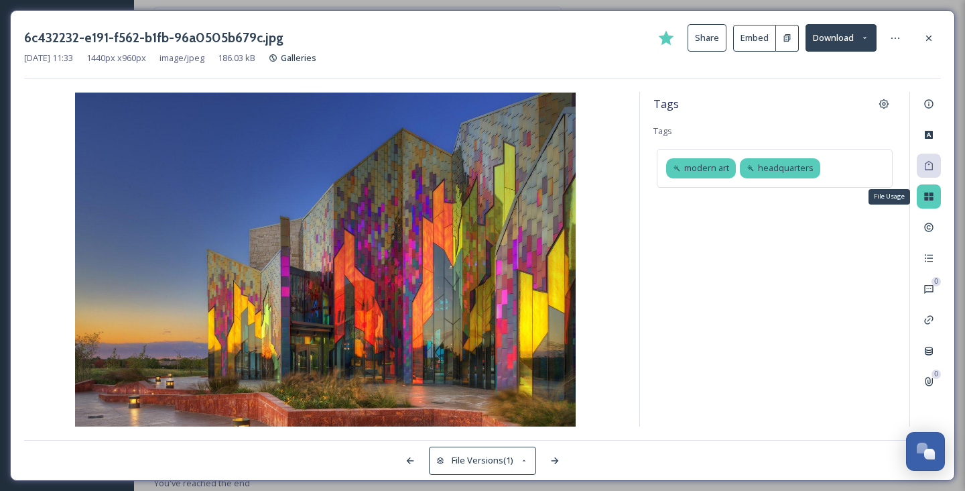
click at [922, 198] on div "File Usage" at bounding box center [929, 196] width 24 height 24
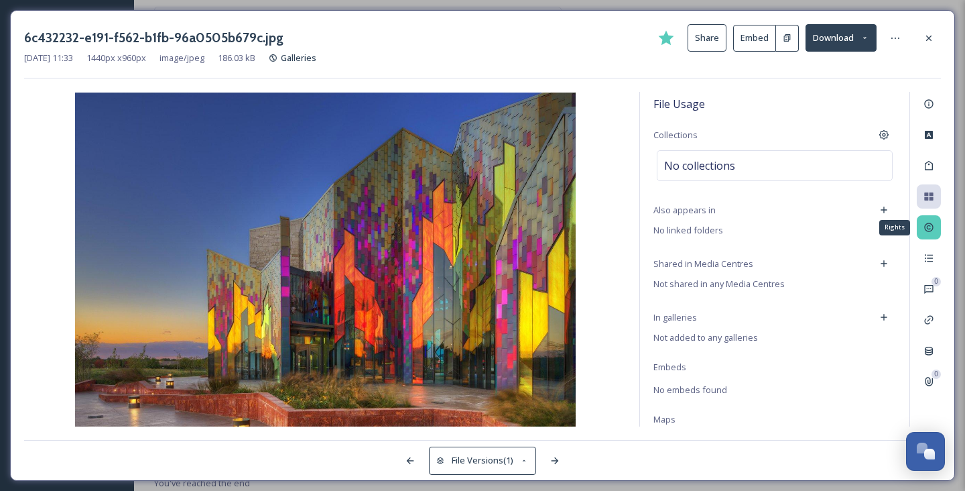
click at [928, 225] on icon at bounding box center [929, 227] width 11 height 11
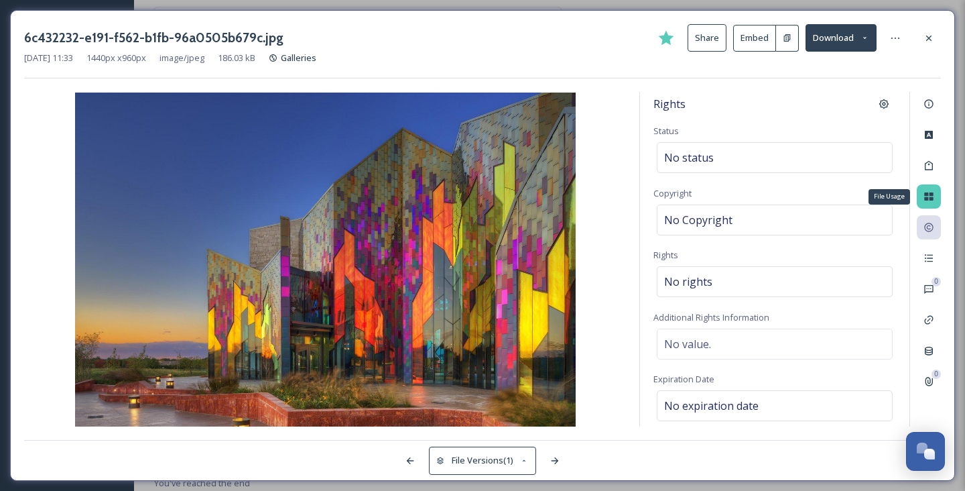
click at [921, 204] on div "File Usage" at bounding box center [929, 196] width 24 height 24
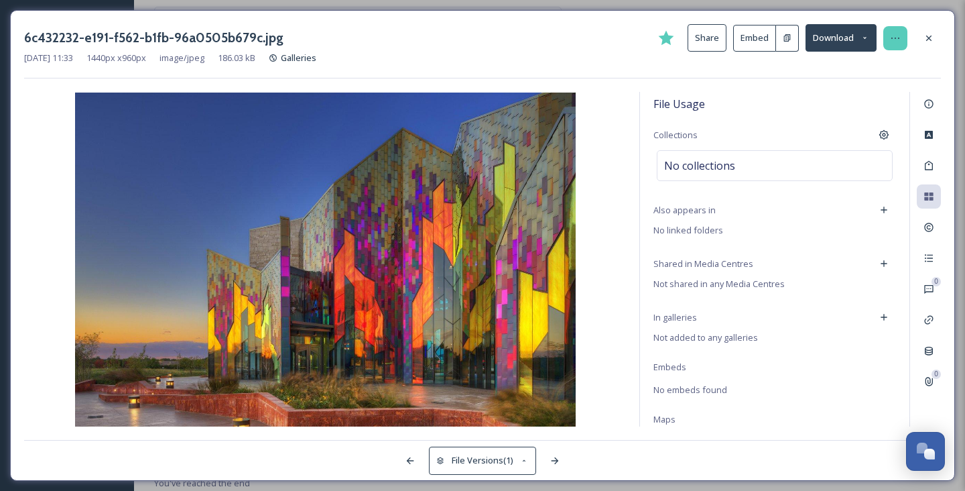
click at [904, 40] on div at bounding box center [895, 38] width 24 height 24
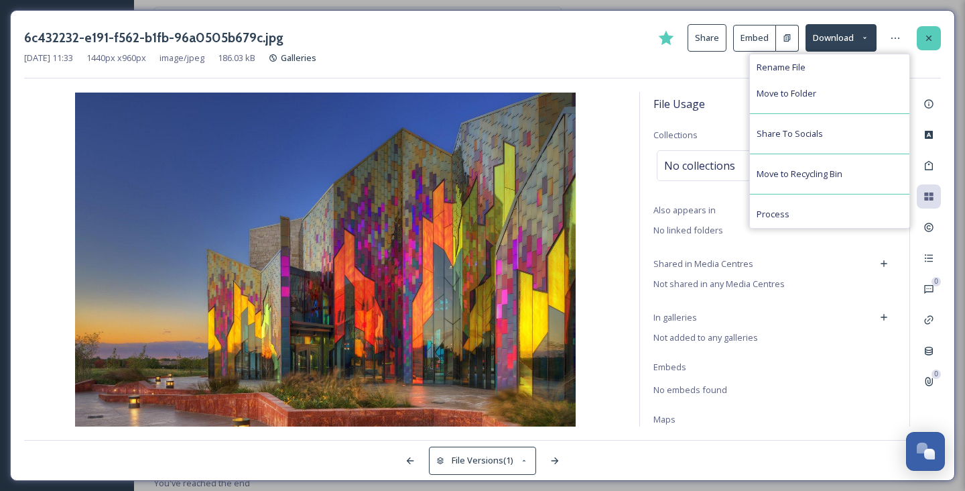
click at [930, 41] on icon at bounding box center [929, 38] width 11 height 11
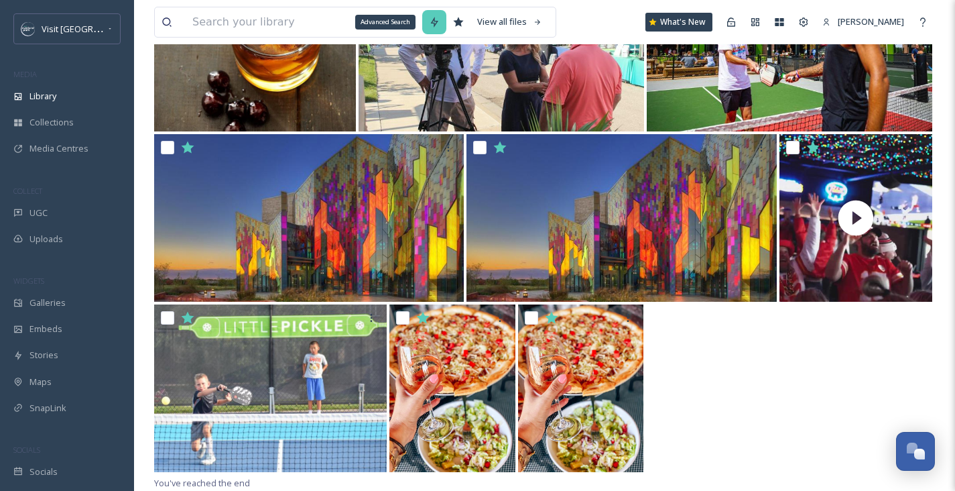
click at [432, 24] on div "Advanced Search" at bounding box center [434, 22] width 24 height 24
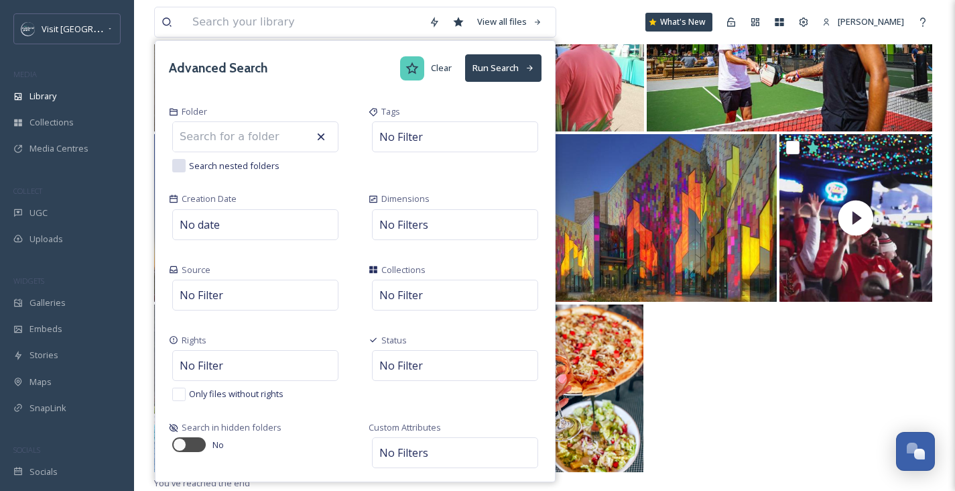
click at [406, 72] on icon at bounding box center [412, 68] width 13 height 13
click at [487, 66] on button "Run Search" at bounding box center [503, 67] width 76 height 27
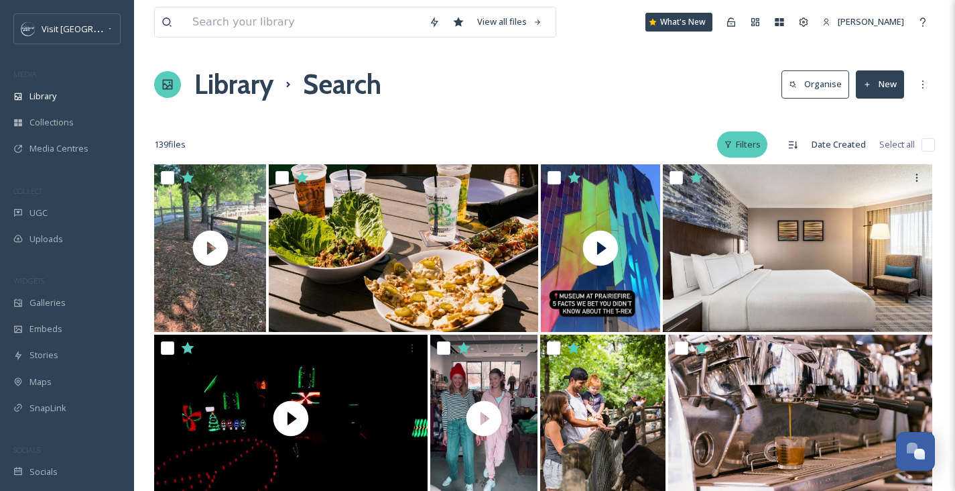
click at [749, 151] on div "Filters" at bounding box center [742, 144] width 50 height 26
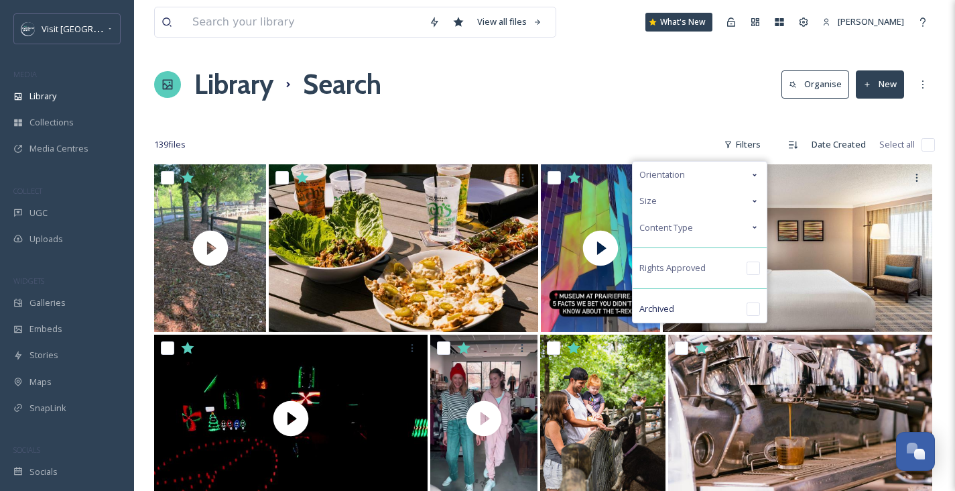
click at [702, 176] on div "Orientation" at bounding box center [700, 175] width 134 height 26
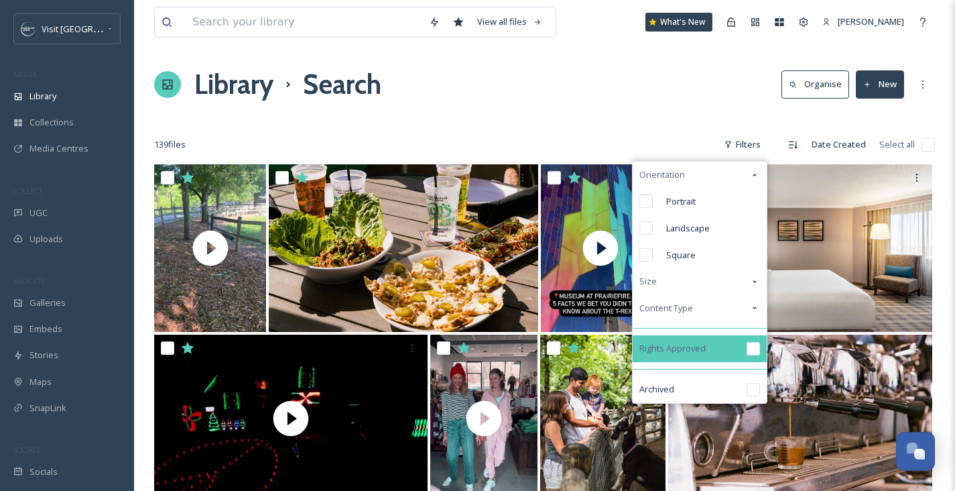
click at [747, 347] on div at bounding box center [753, 348] width 13 height 13
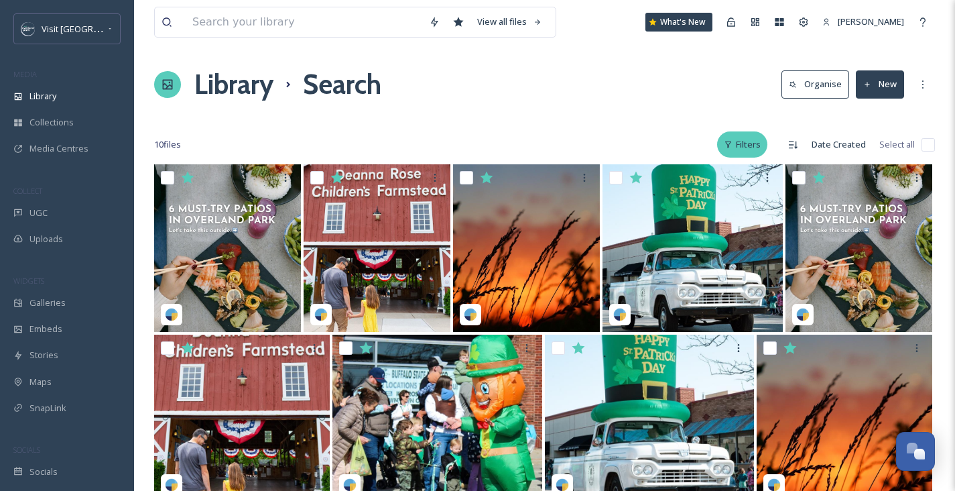
click at [749, 148] on div "Filters" at bounding box center [742, 144] width 50 height 26
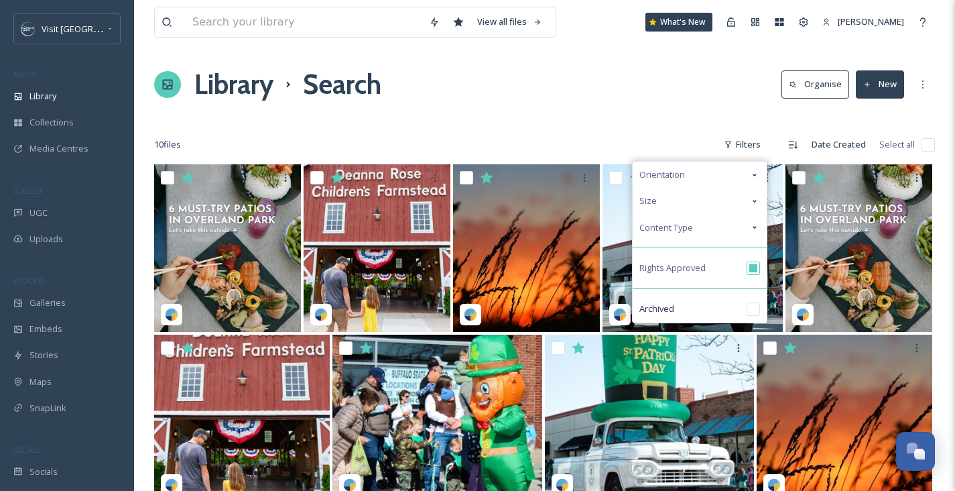
click at [747, 180] on div "Orientation" at bounding box center [700, 175] width 134 height 26
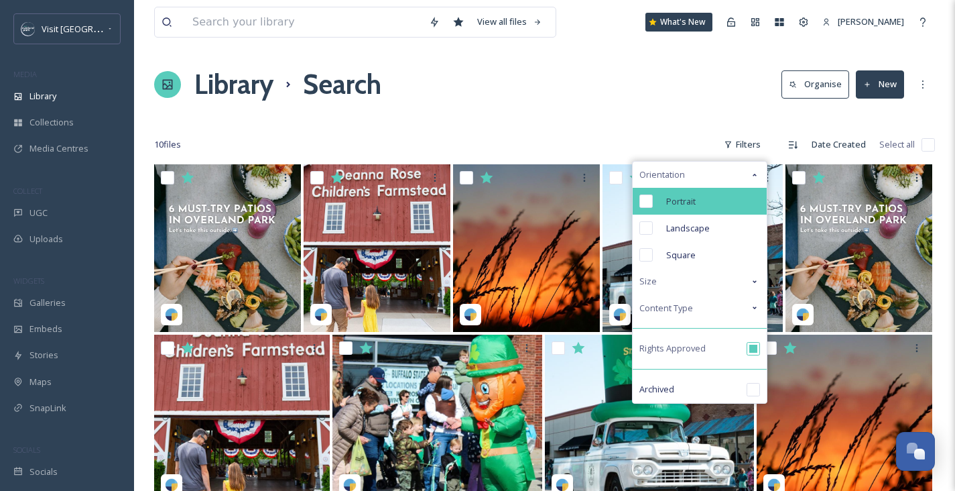
click at [726, 204] on div "Portrait" at bounding box center [700, 201] width 134 height 27
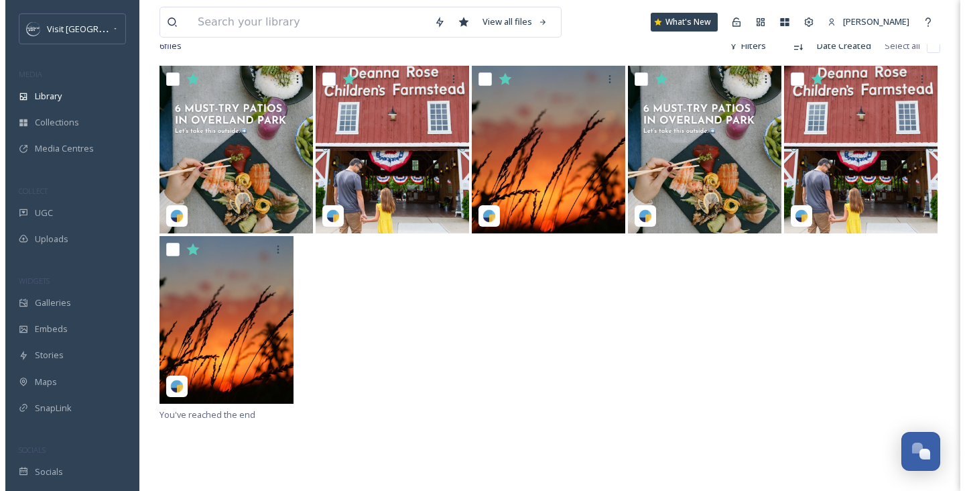
scroll to position [99, 0]
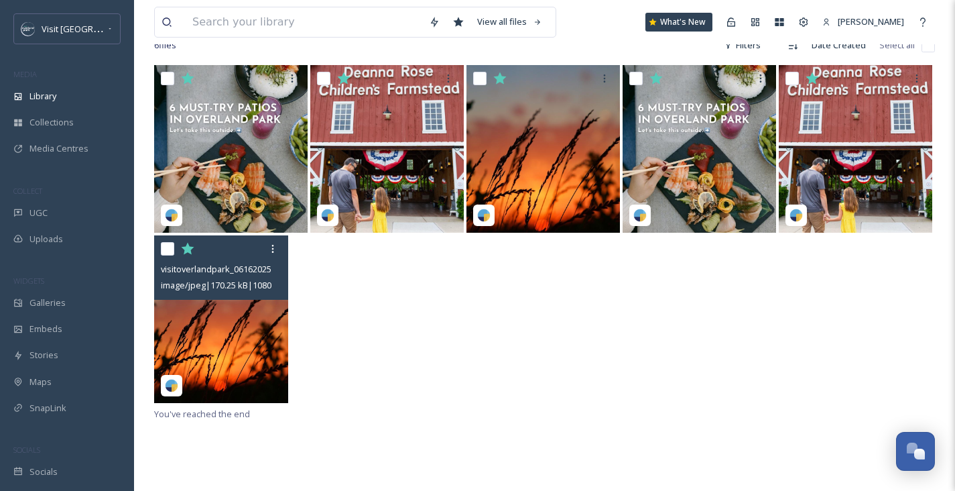
click at [241, 326] on img at bounding box center [221, 319] width 134 height 168
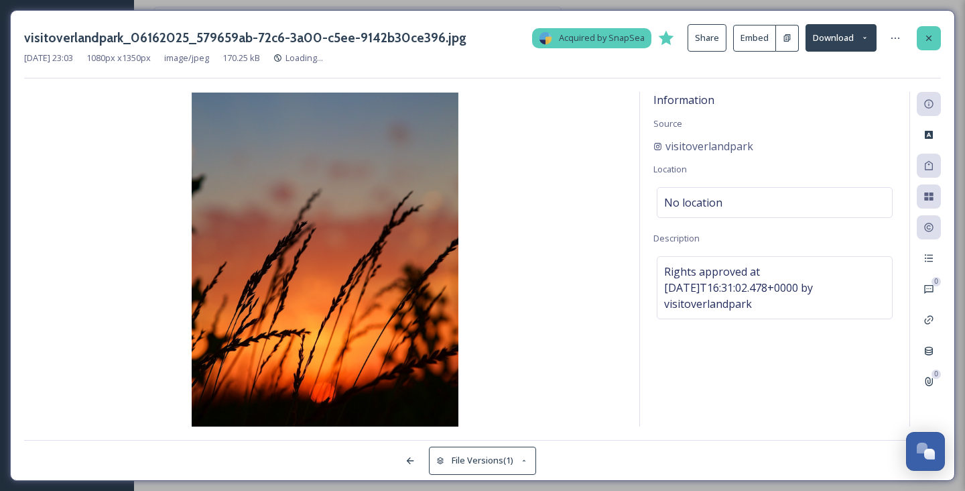
click at [928, 40] on icon at bounding box center [928, 37] width 5 height 5
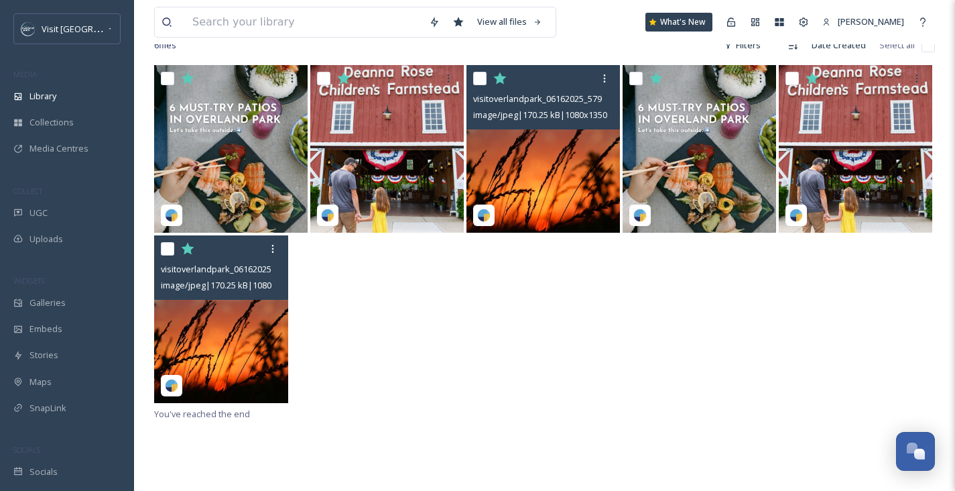
click at [581, 168] on img at bounding box center [543, 149] width 153 height 168
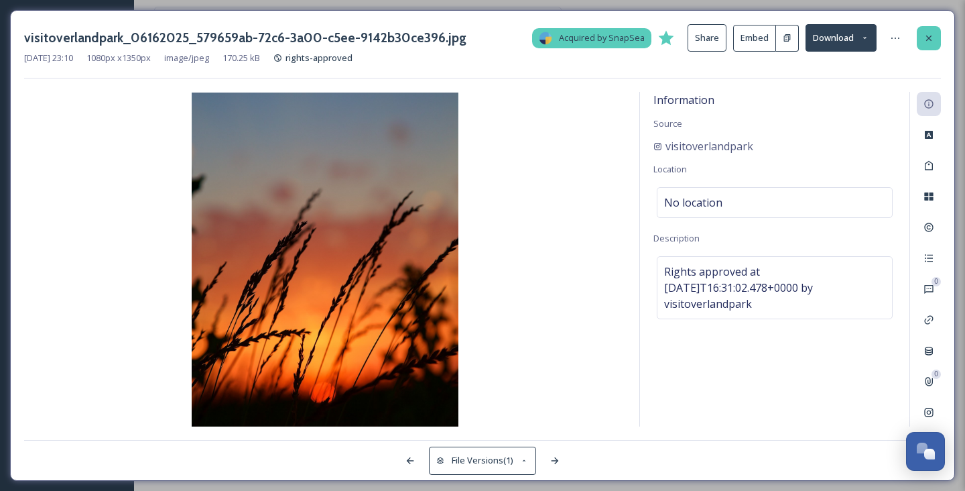
click at [935, 34] on div at bounding box center [929, 38] width 24 height 24
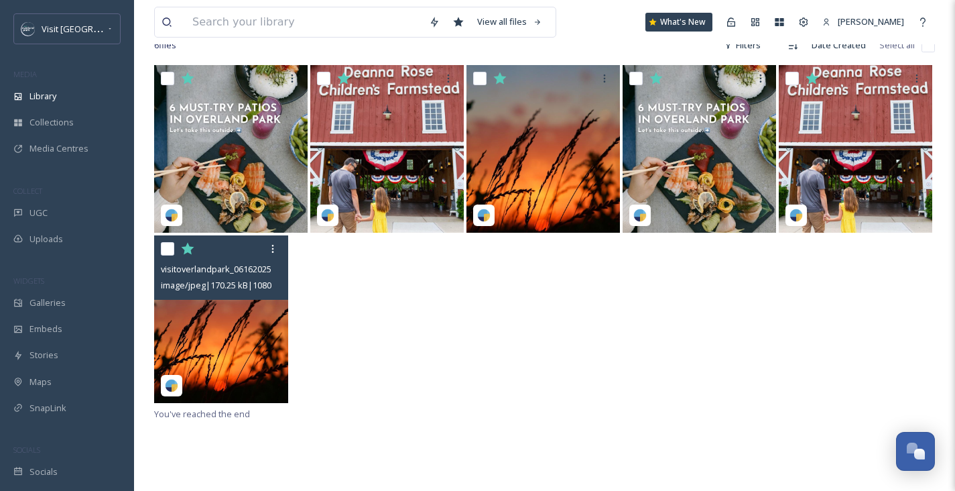
click at [202, 330] on img at bounding box center [221, 319] width 134 height 168
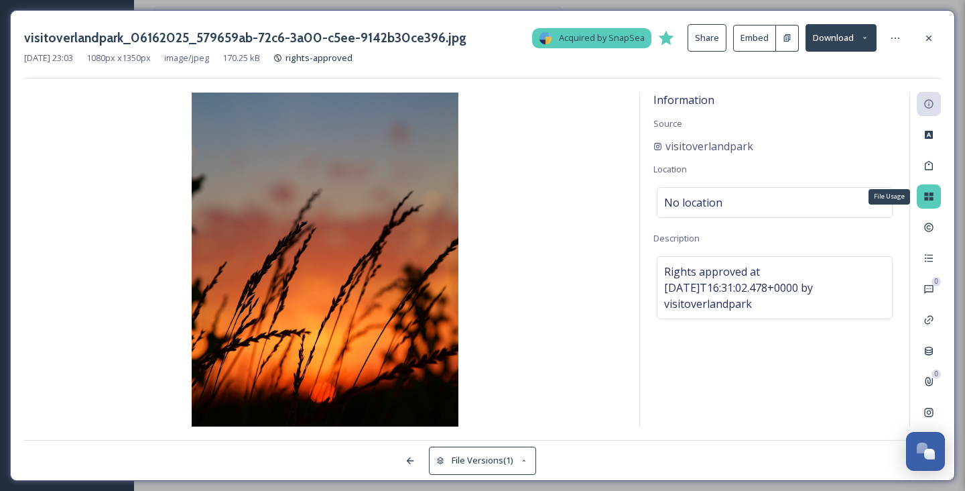
click at [933, 188] on div "File Usage" at bounding box center [929, 196] width 24 height 24
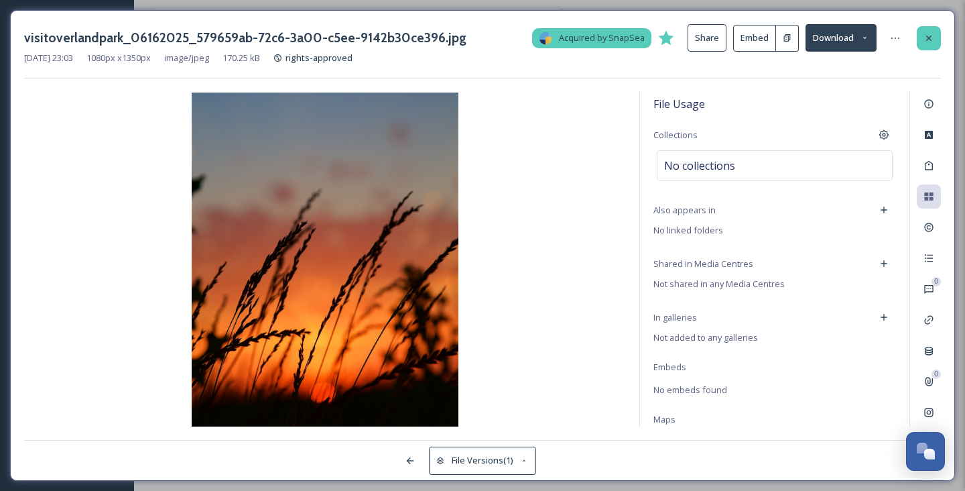
click at [930, 43] on div at bounding box center [929, 38] width 24 height 24
